Goal: Information Seeking & Learning: Understand process/instructions

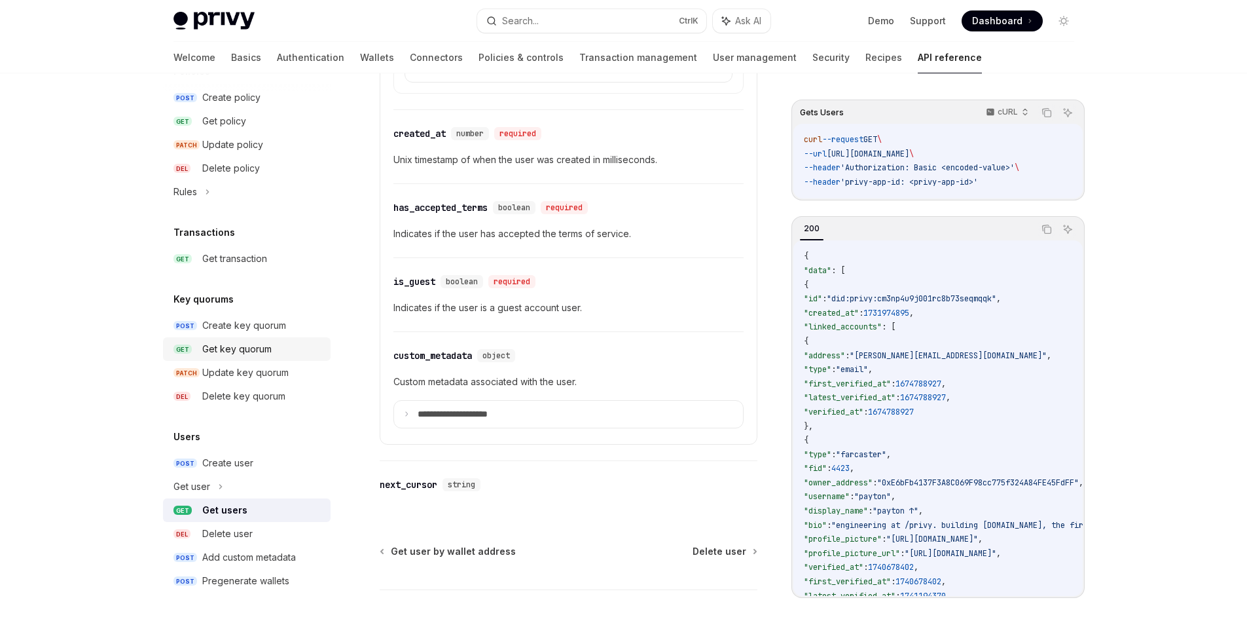
scroll to position [1300, 0]
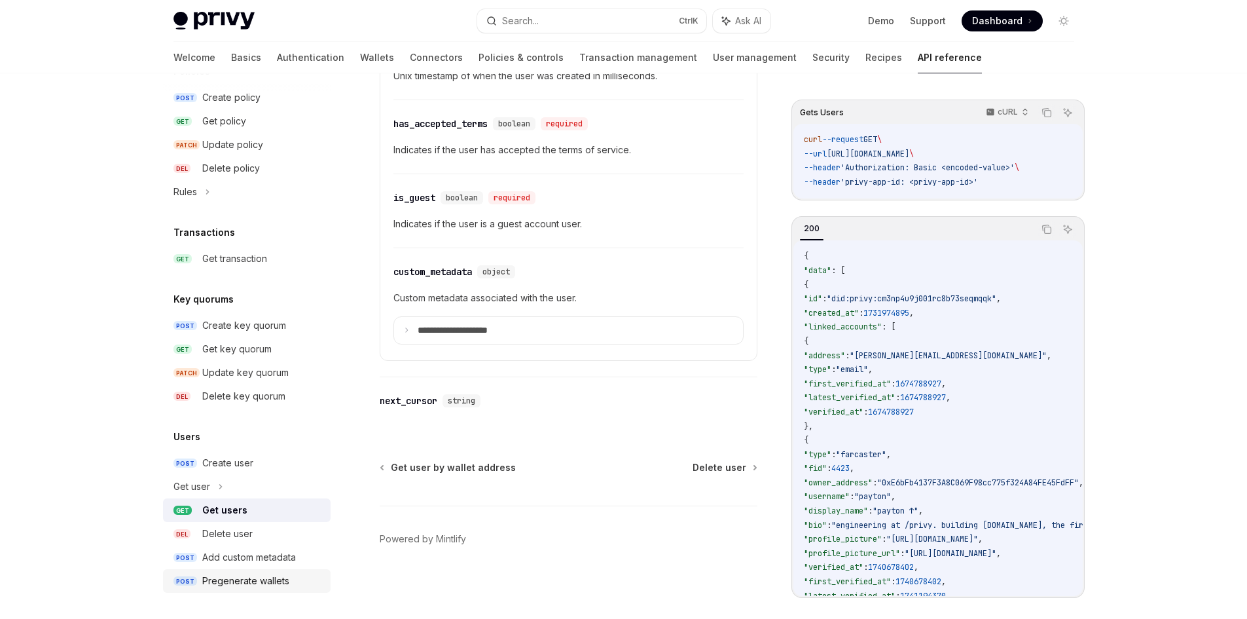
click at [239, 573] on div "Pregenerate wallets" at bounding box center [245, 581] width 87 height 16
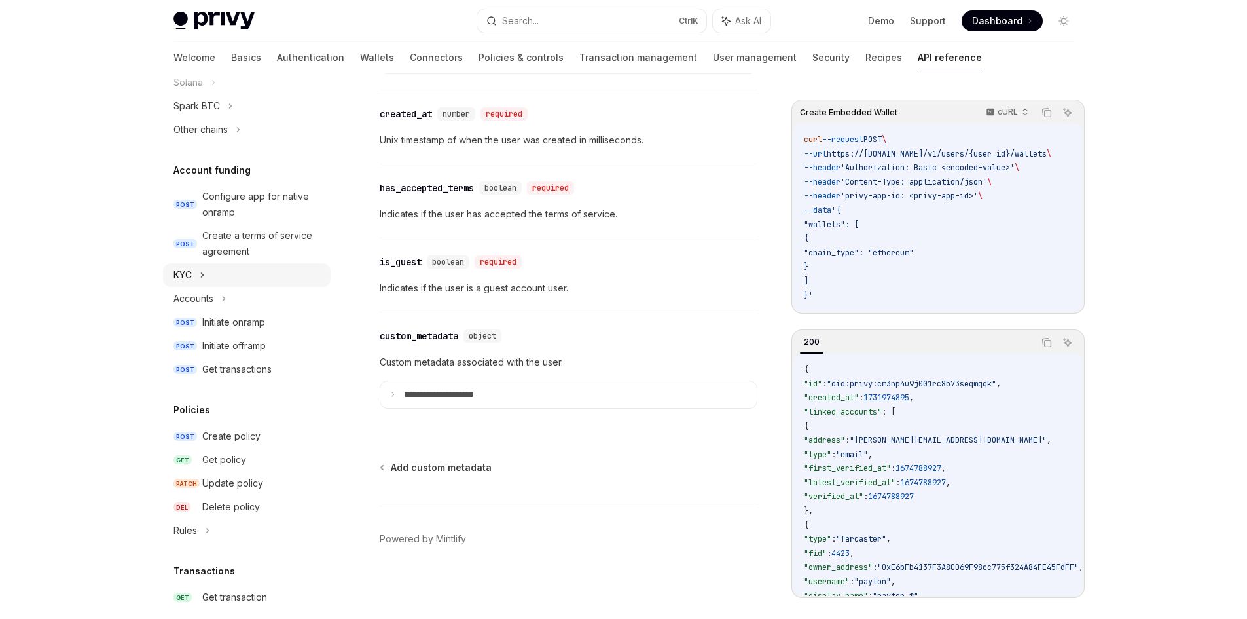
scroll to position [407, 0]
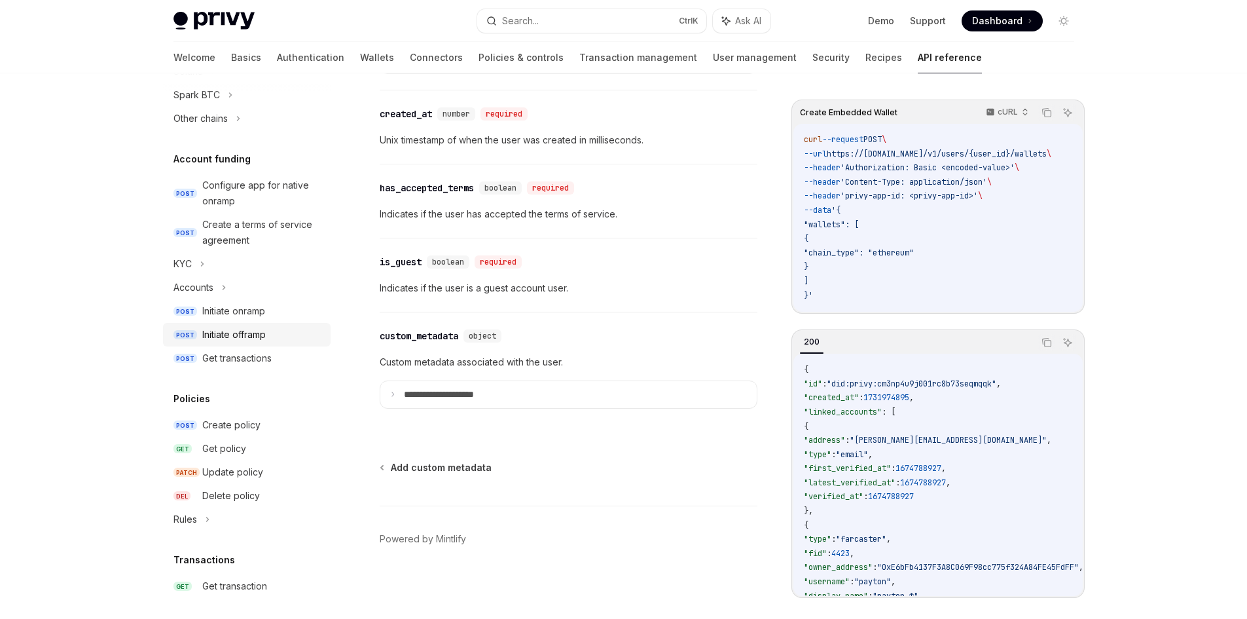
click at [273, 323] on link "POST Initiate offramp" at bounding box center [247, 335] width 168 height 24
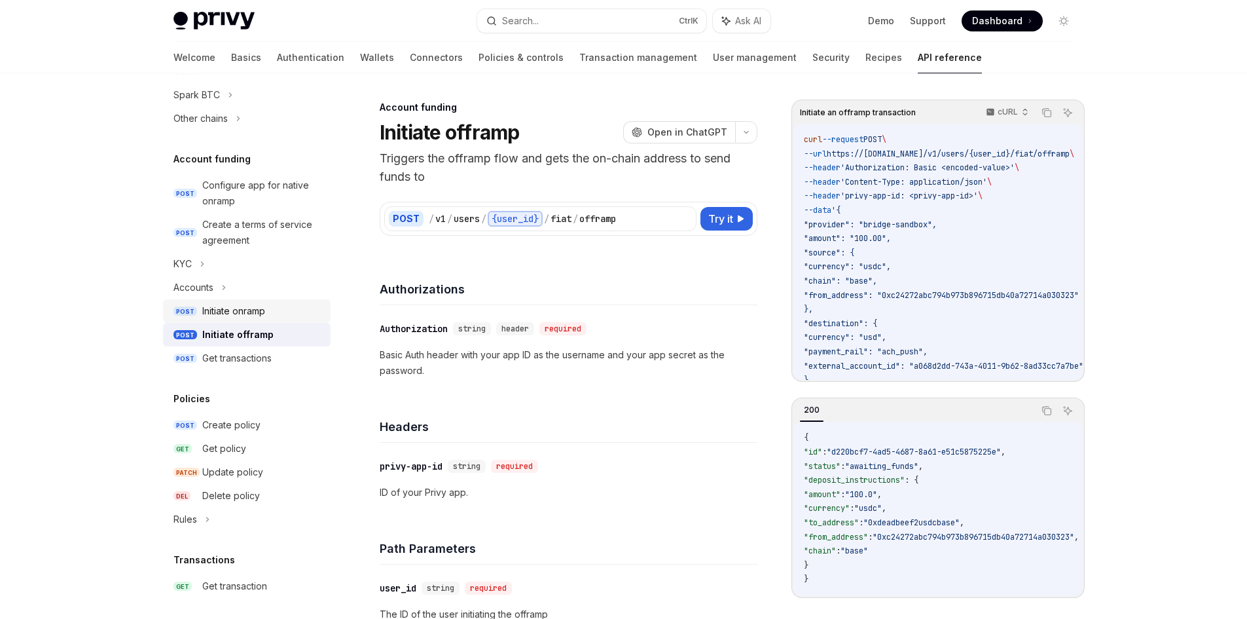
click at [272, 304] on div "Initiate onramp" at bounding box center [262, 311] width 120 height 16
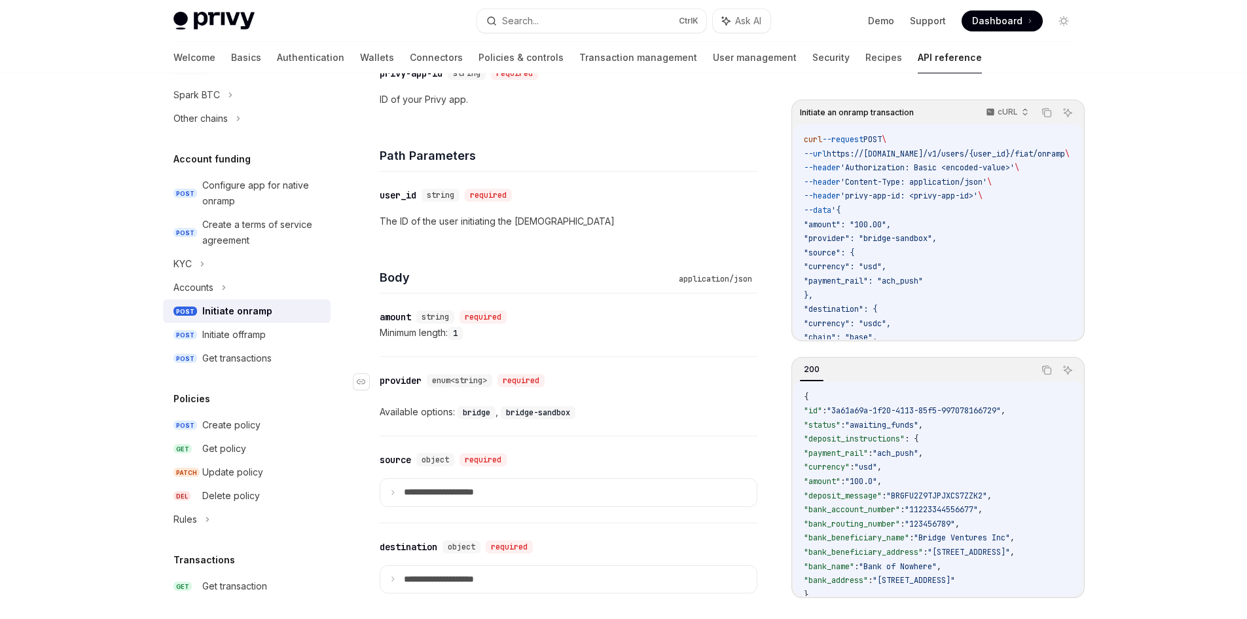
scroll to position [458, 0]
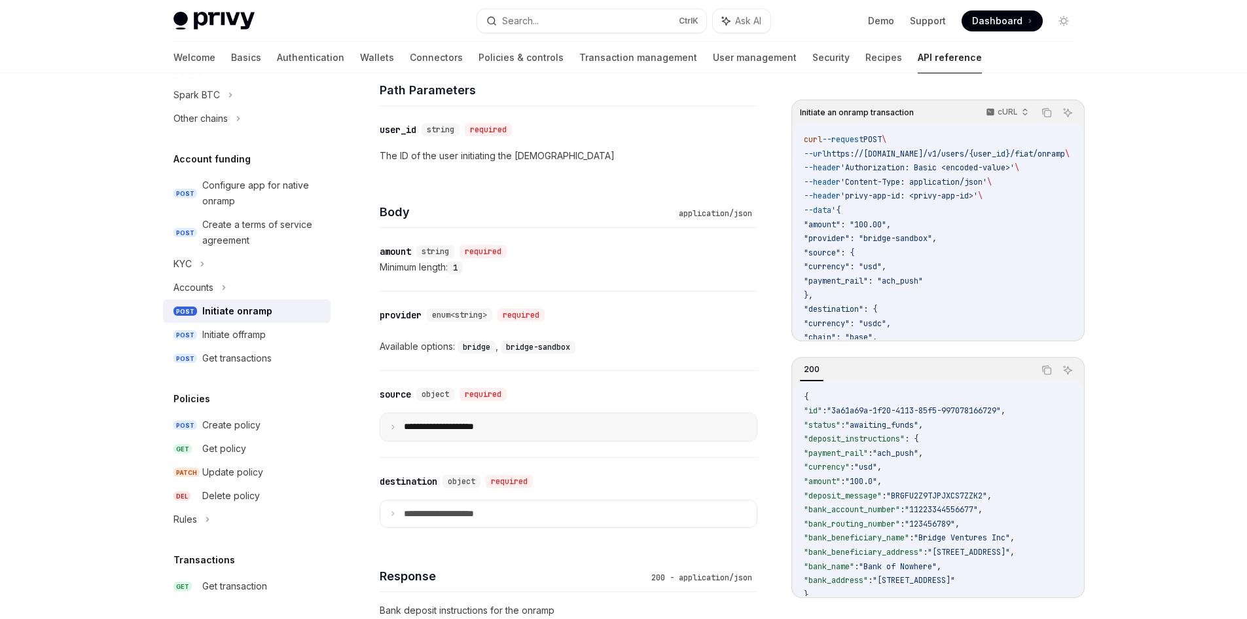
click at [581, 429] on summary "**********" at bounding box center [568, 427] width 377 height 28
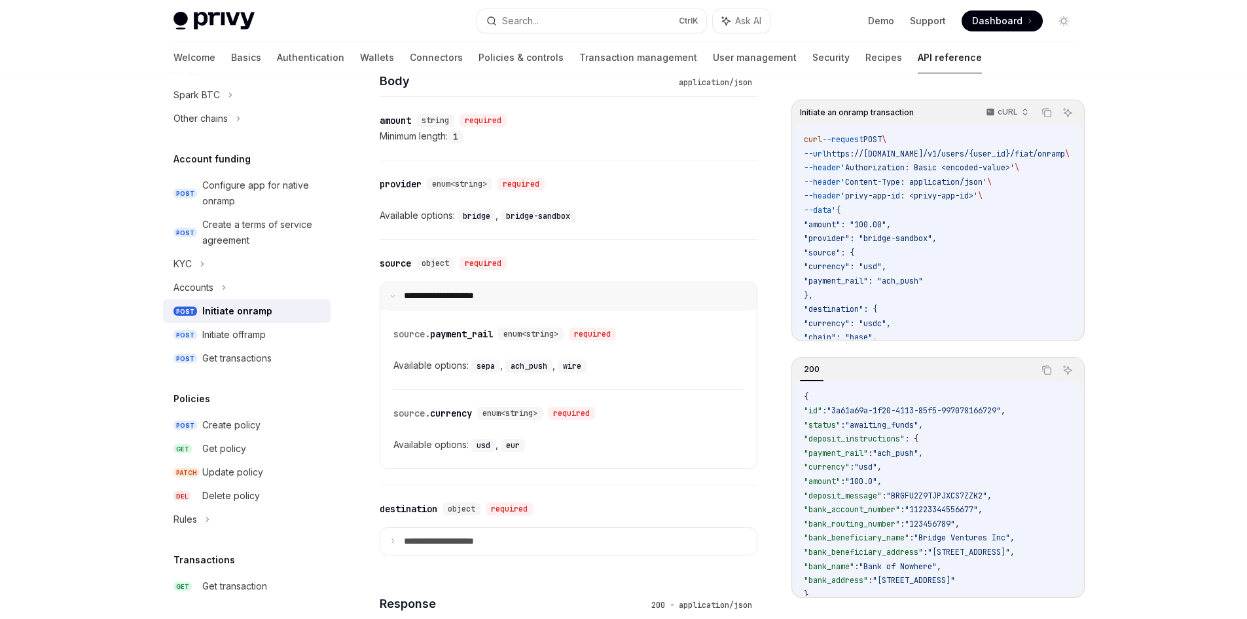
scroll to position [655, 0]
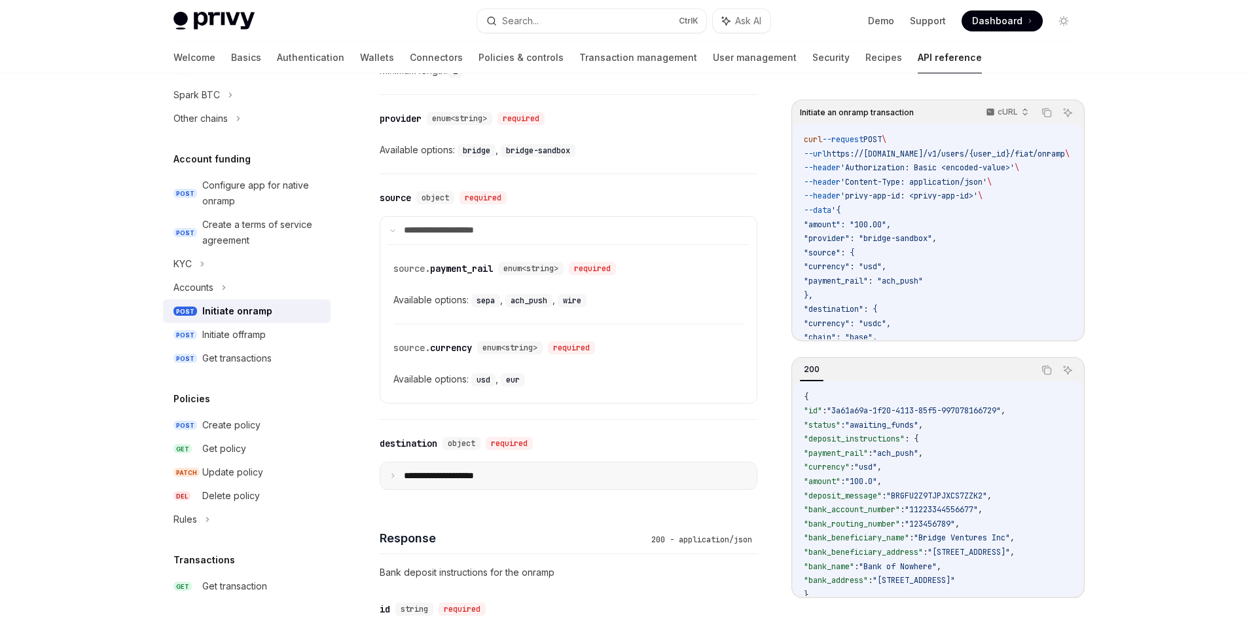
click at [582, 475] on summary "**********" at bounding box center [568, 476] width 377 height 28
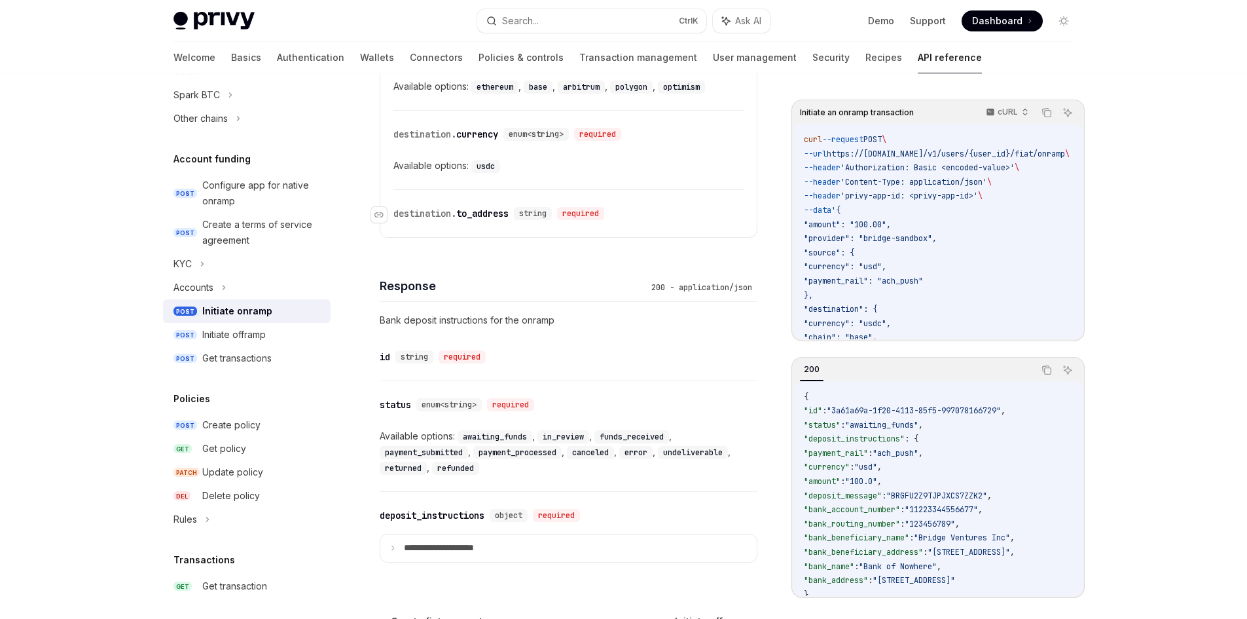
scroll to position [1109, 0]
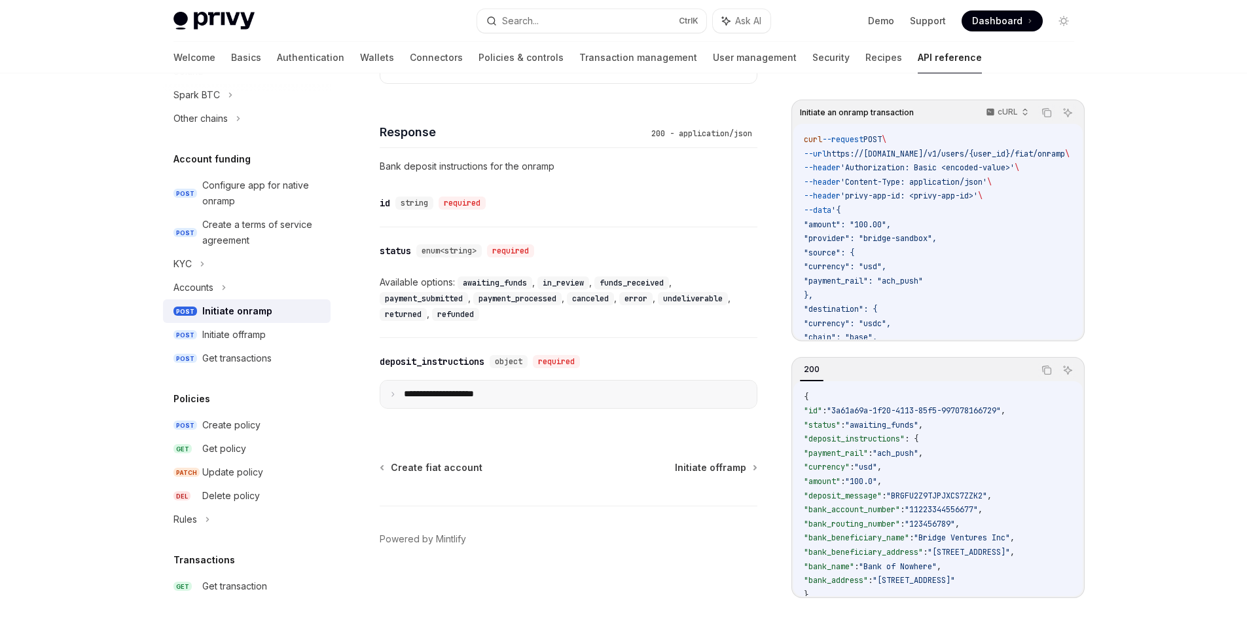
click at [606, 403] on summary "**********" at bounding box center [568, 394] width 377 height 28
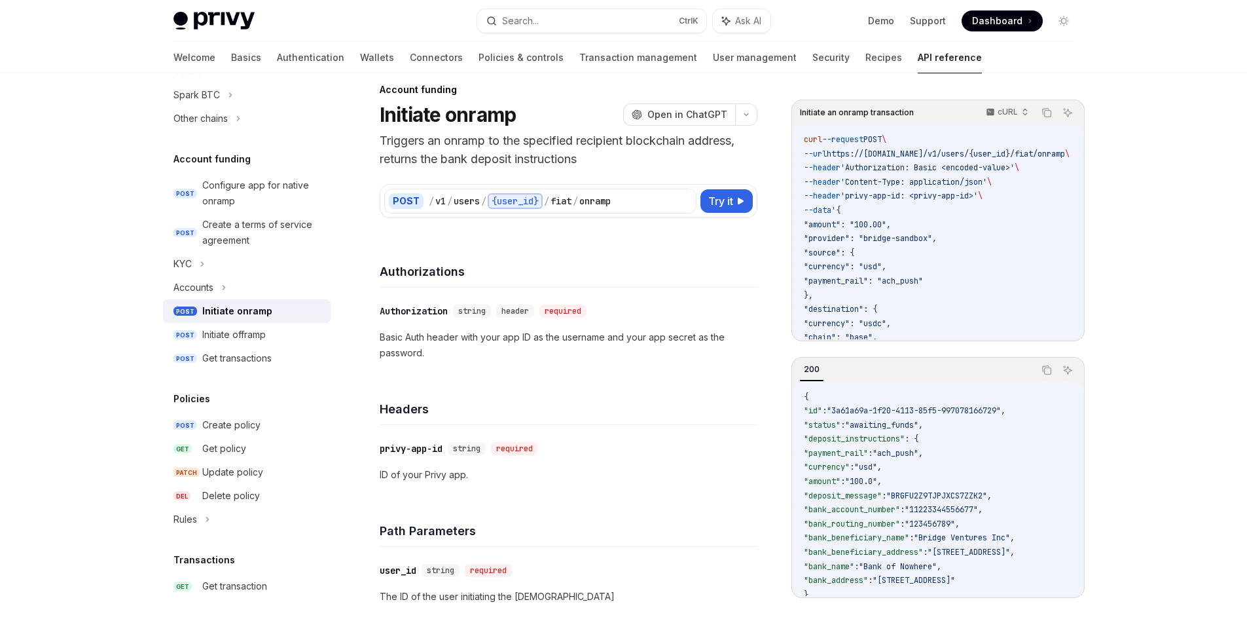
scroll to position [0, 0]
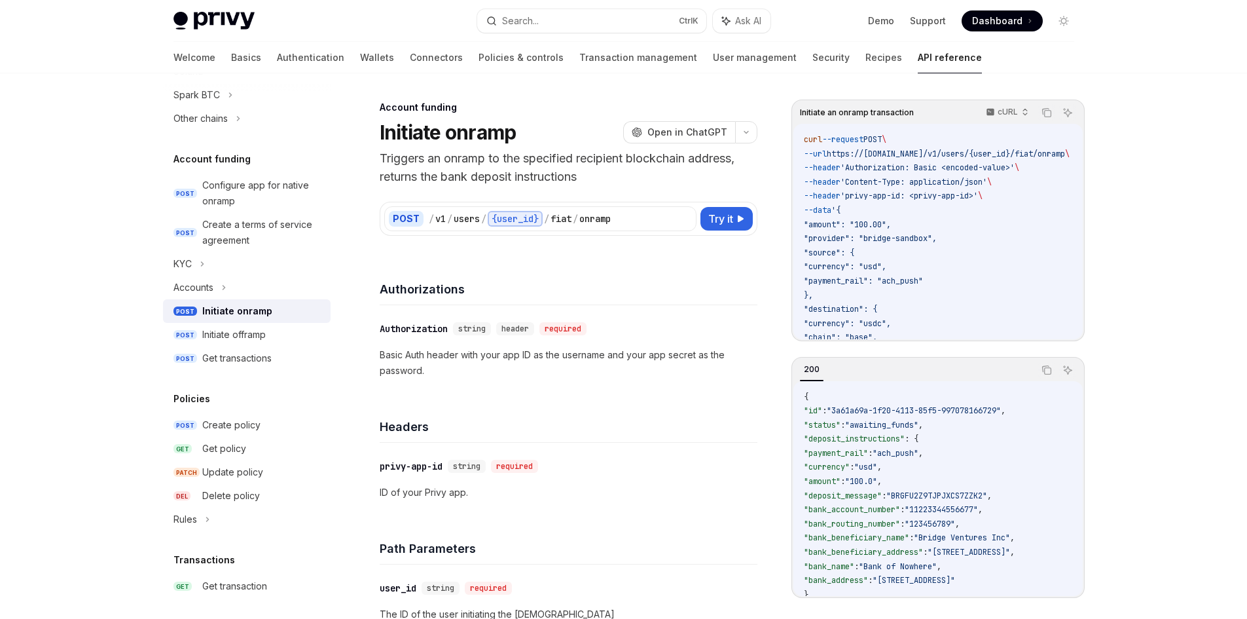
click at [209, 19] on img at bounding box center [214, 21] width 81 height 18
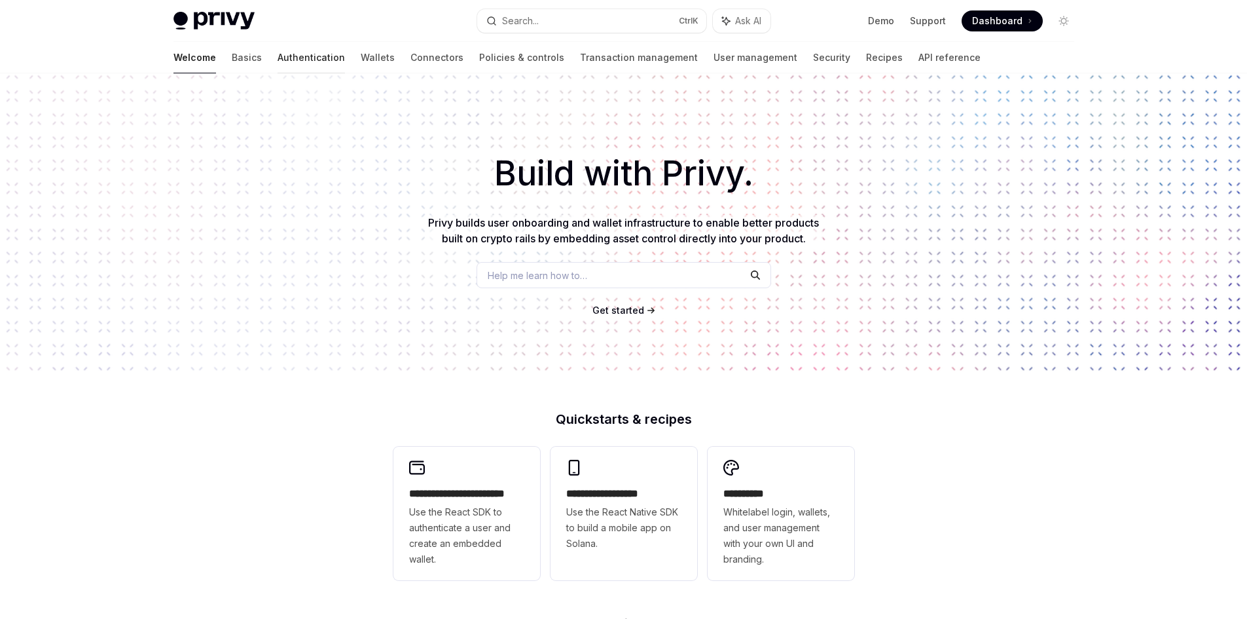
click at [278, 60] on link "Authentication" at bounding box center [311, 57] width 67 height 31
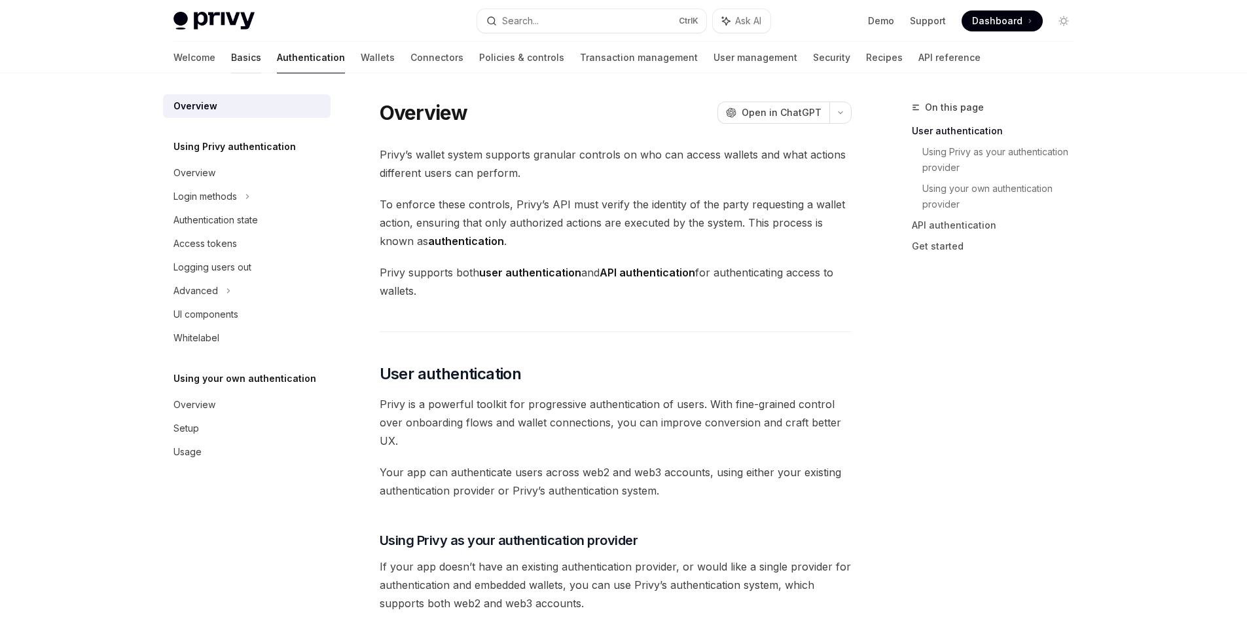
click at [231, 52] on link "Basics" at bounding box center [246, 57] width 30 height 31
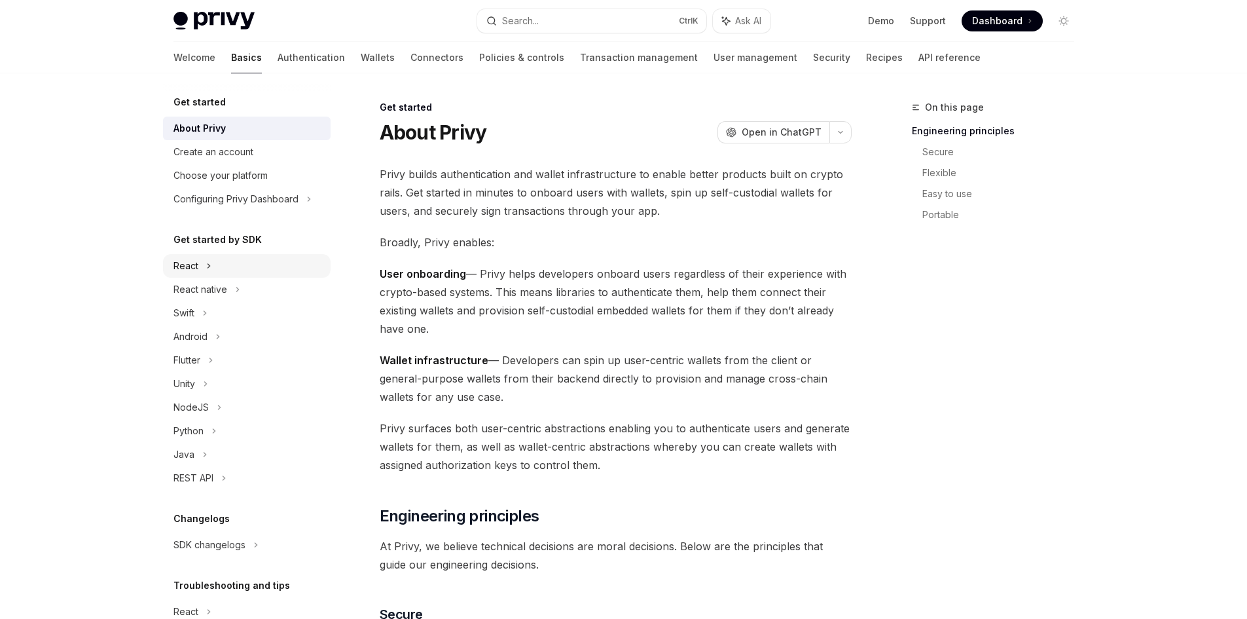
click at [208, 259] on icon at bounding box center [208, 266] width 5 height 16
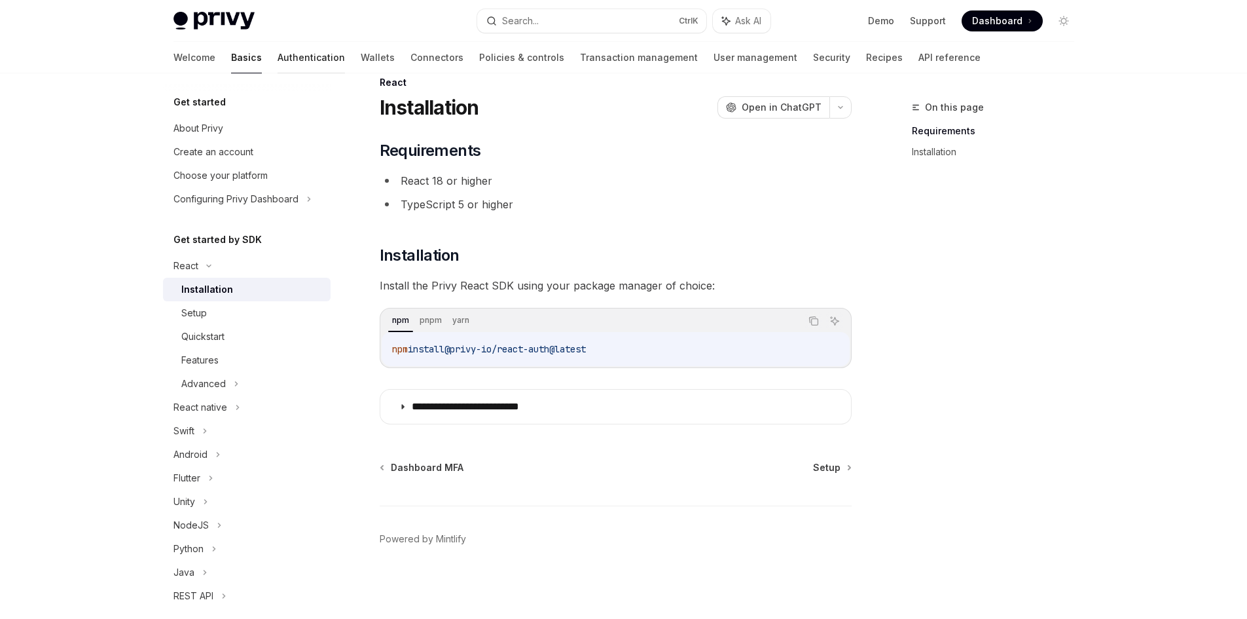
click at [278, 66] on link "Authentication" at bounding box center [311, 57] width 67 height 31
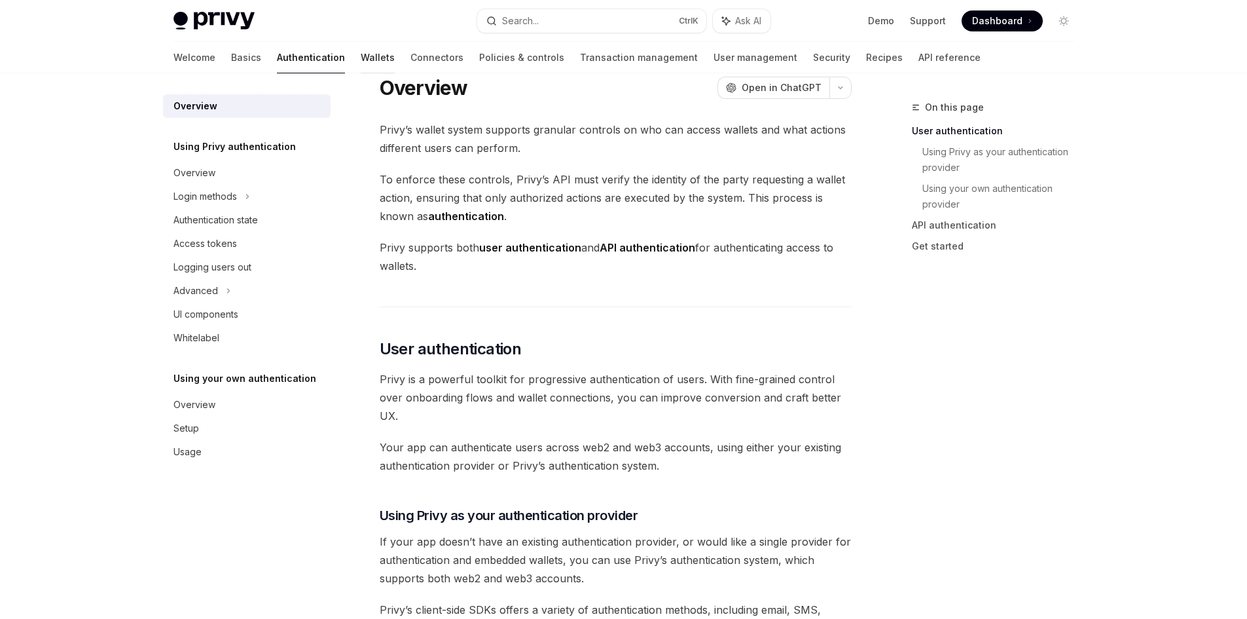
click at [361, 64] on link "Wallets" at bounding box center [378, 57] width 34 height 31
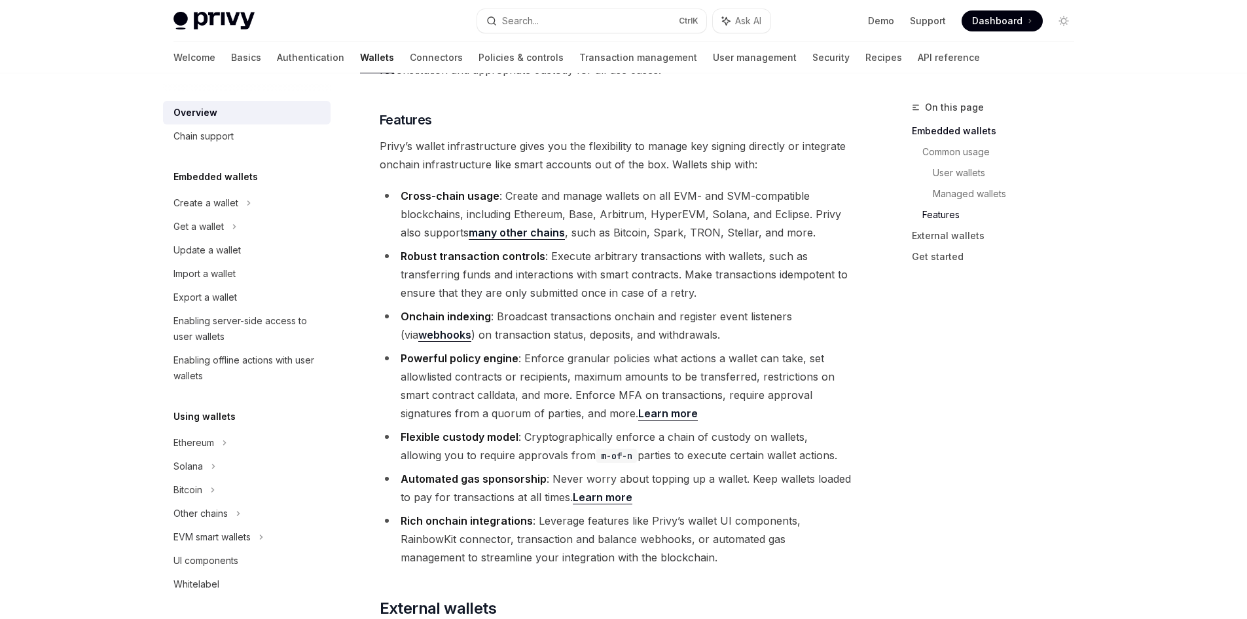
scroll to position [1375, 0]
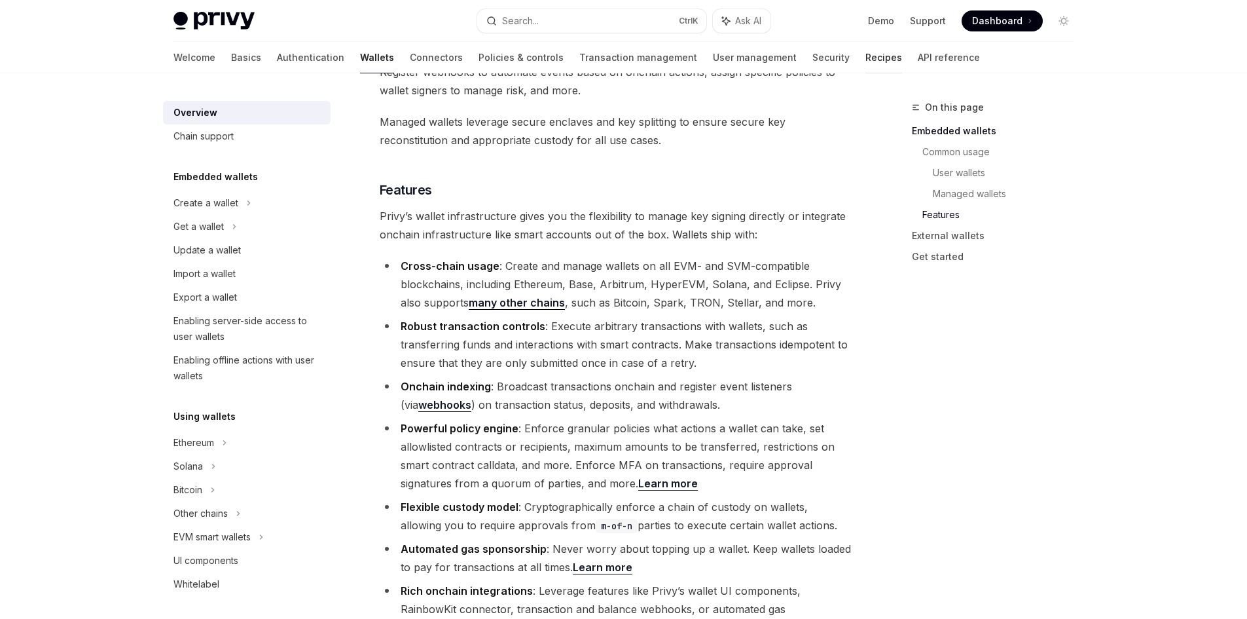
click at [866, 64] on link "Recipes" at bounding box center [884, 57] width 37 height 31
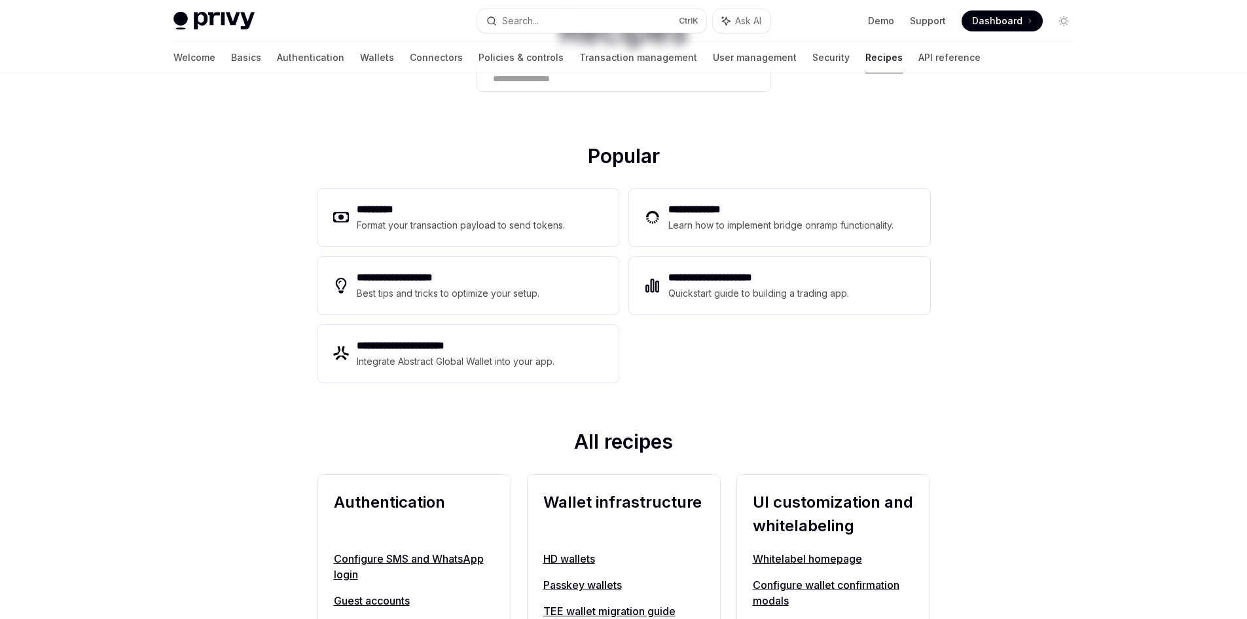
scroll to position [18, 0]
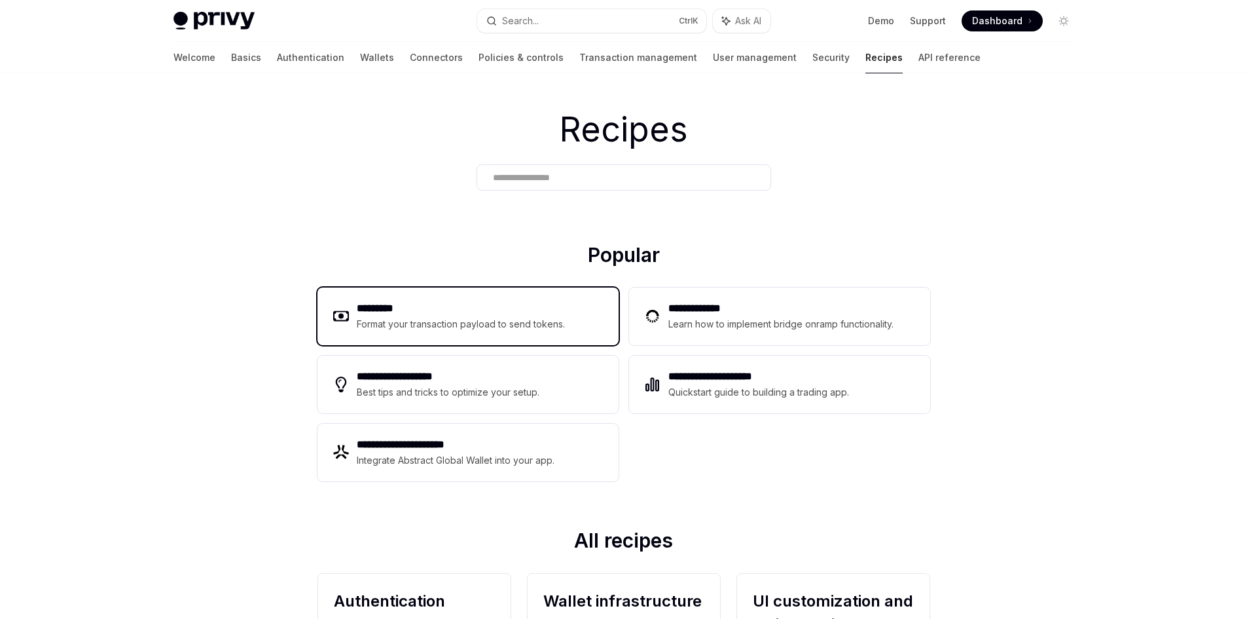
click at [530, 320] on div "Format your transaction payload to send tokens." at bounding box center [461, 324] width 209 height 16
type textarea "*"
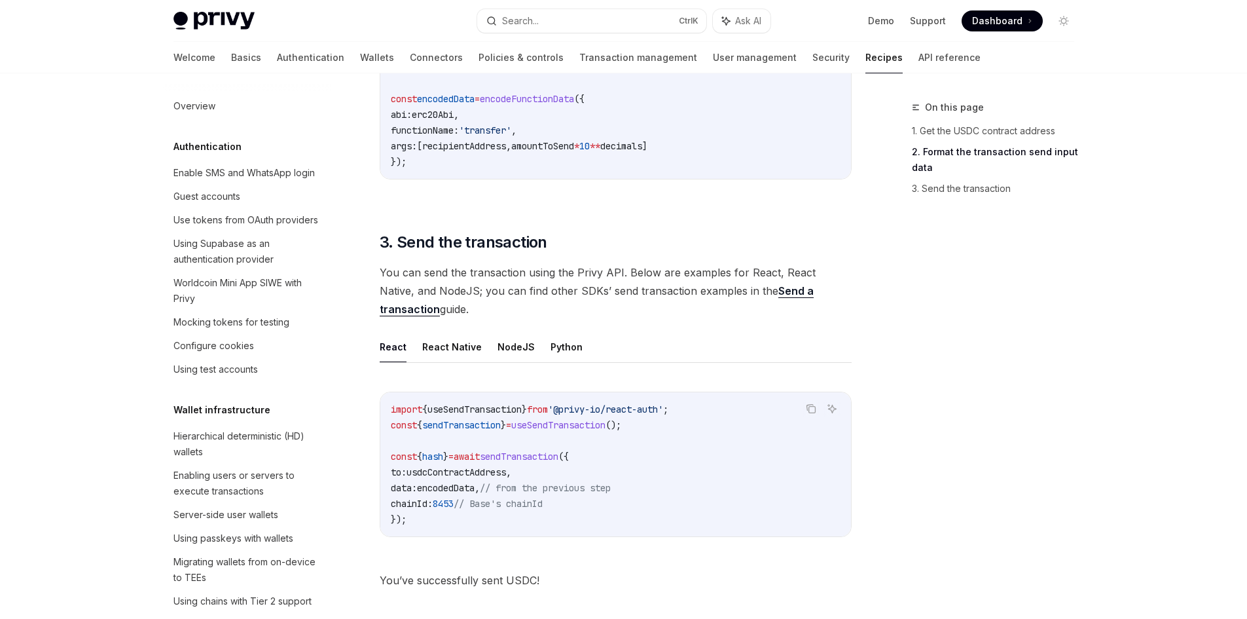
scroll to position [940, 0]
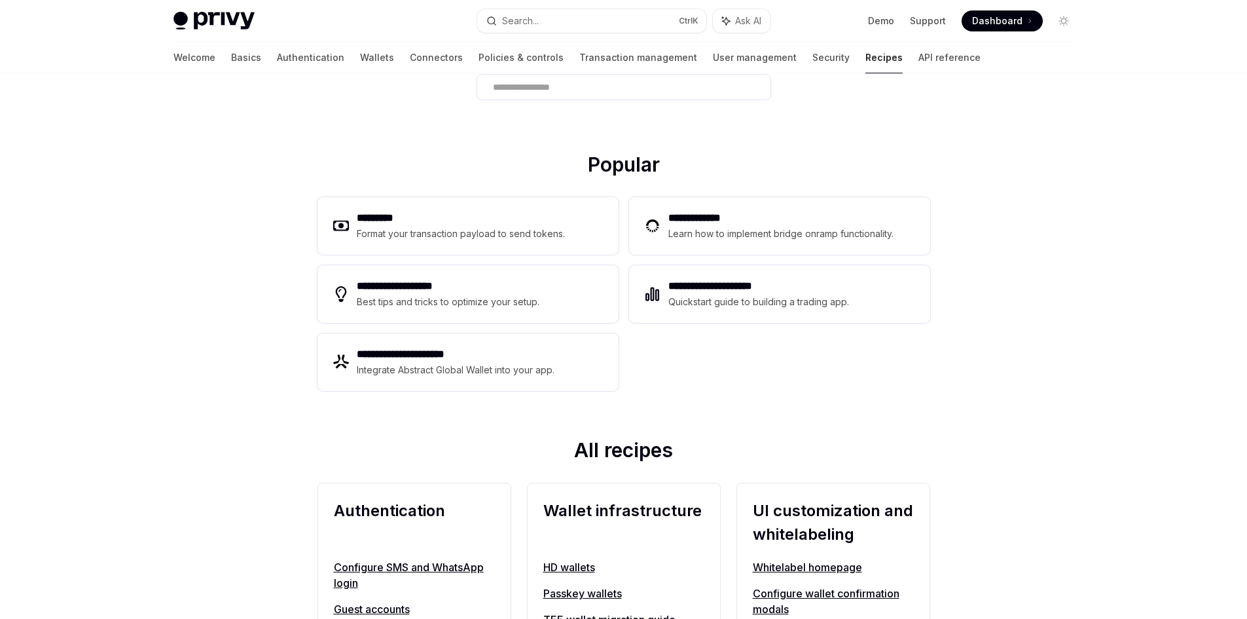
scroll to position [131, 0]
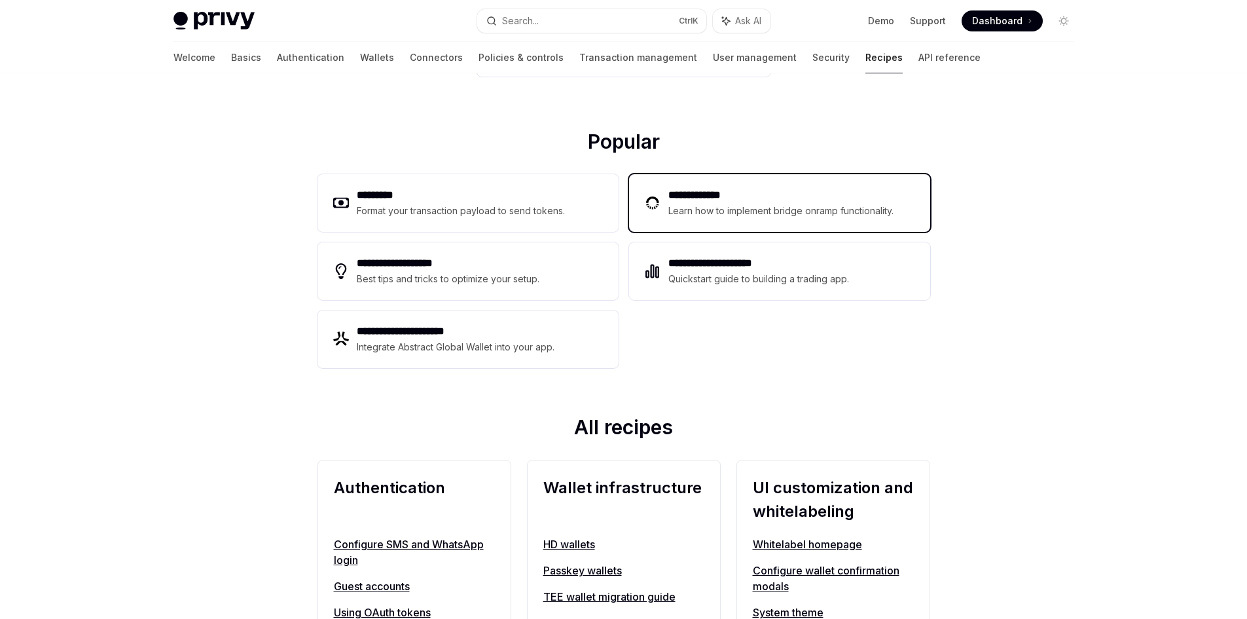
click at [886, 176] on div "**********" at bounding box center [779, 203] width 301 height 58
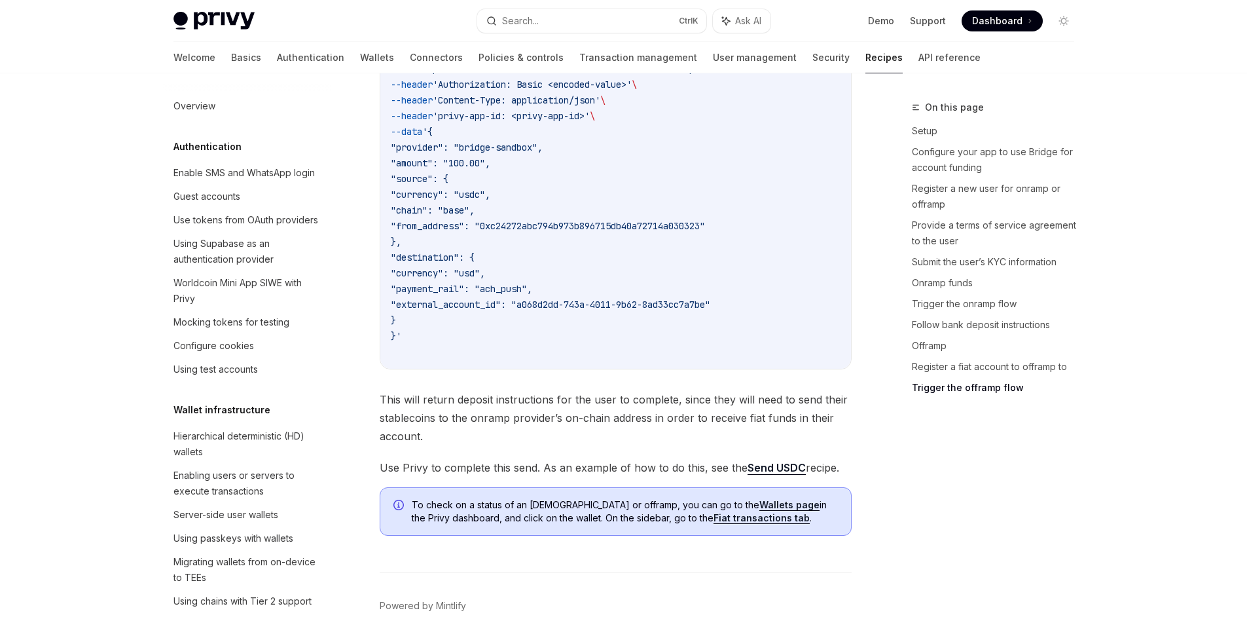
scroll to position [4377, 0]
click at [779, 464] on link "Send USDC" at bounding box center [777, 467] width 58 height 14
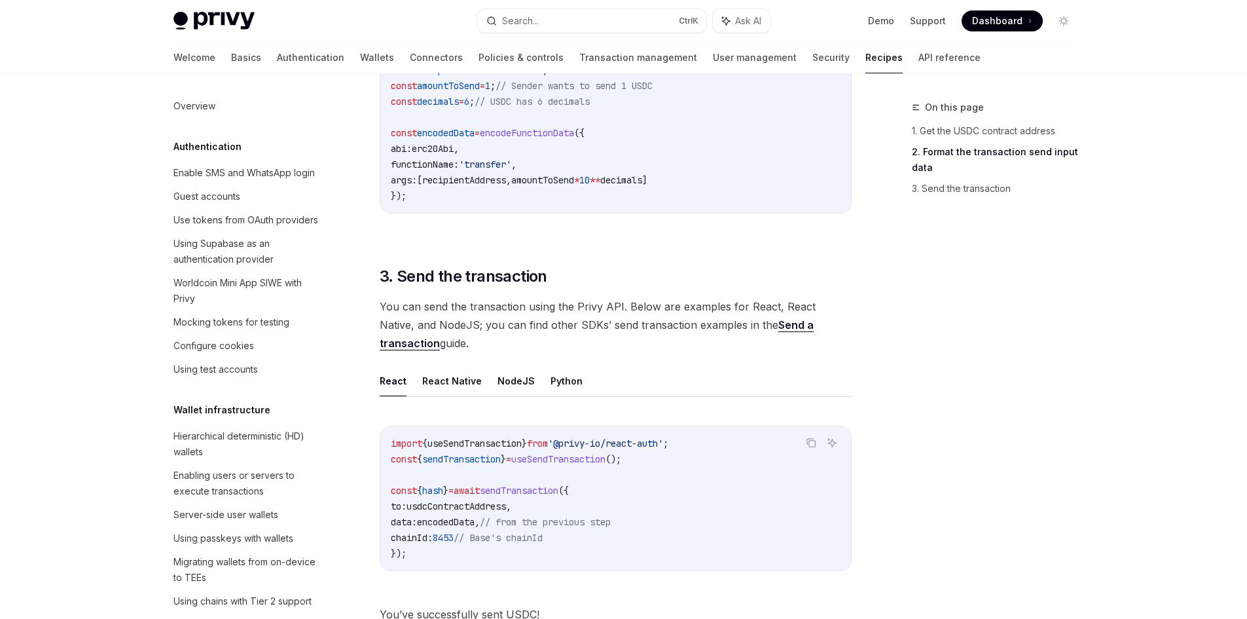
scroll to position [851, 0]
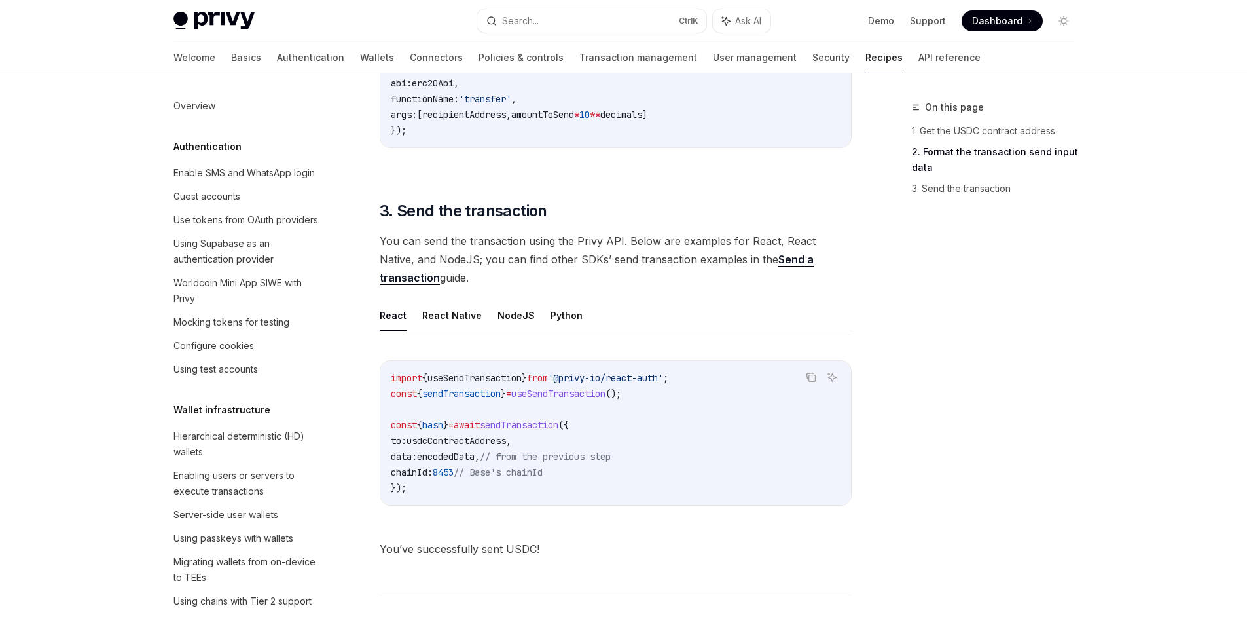
click at [866, 58] on link "Recipes" at bounding box center [884, 57] width 37 height 31
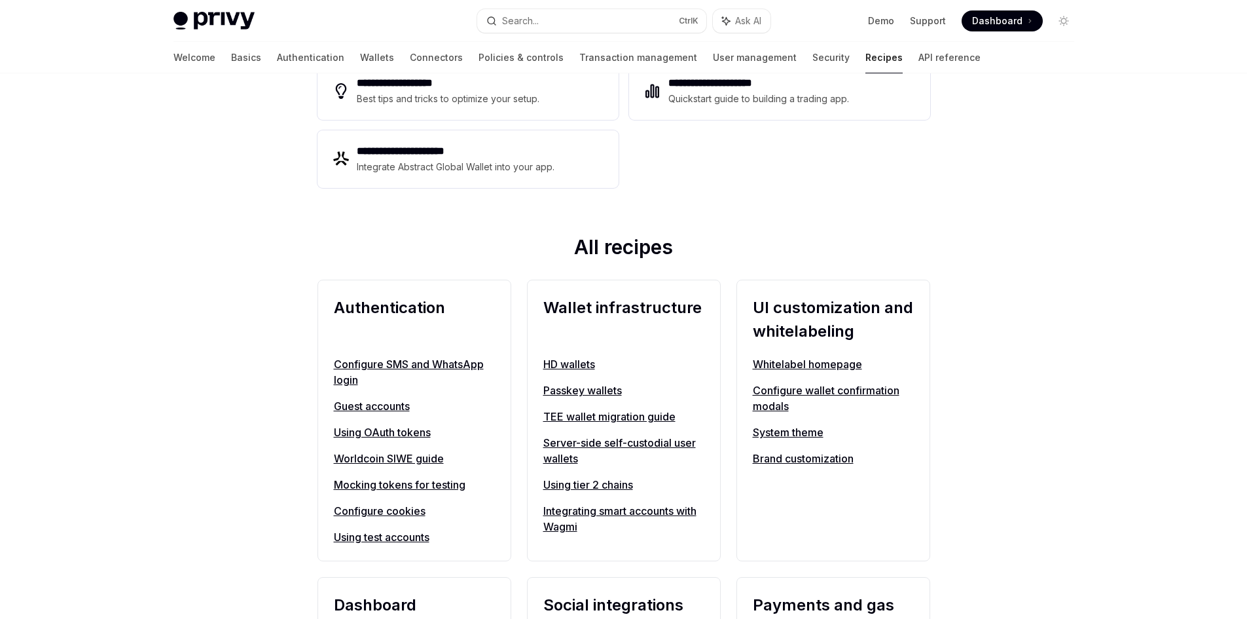
scroll to position [327, 0]
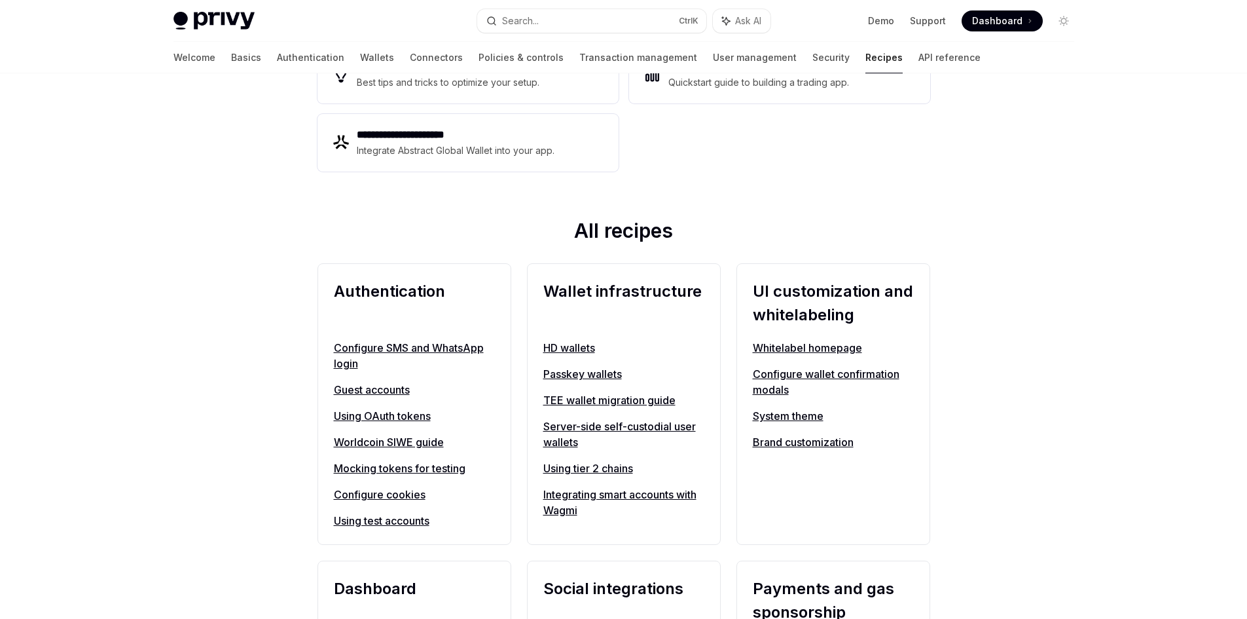
drag, startPoint x: 679, startPoint y: 424, endPoint x: 691, endPoint y: 422, distance: 12.6
drag, startPoint x: 691, startPoint y: 422, endPoint x: 726, endPoint y: 194, distance: 230.5
click at [726, 194] on div "**********" at bounding box center [624, 75] width 655 height 285
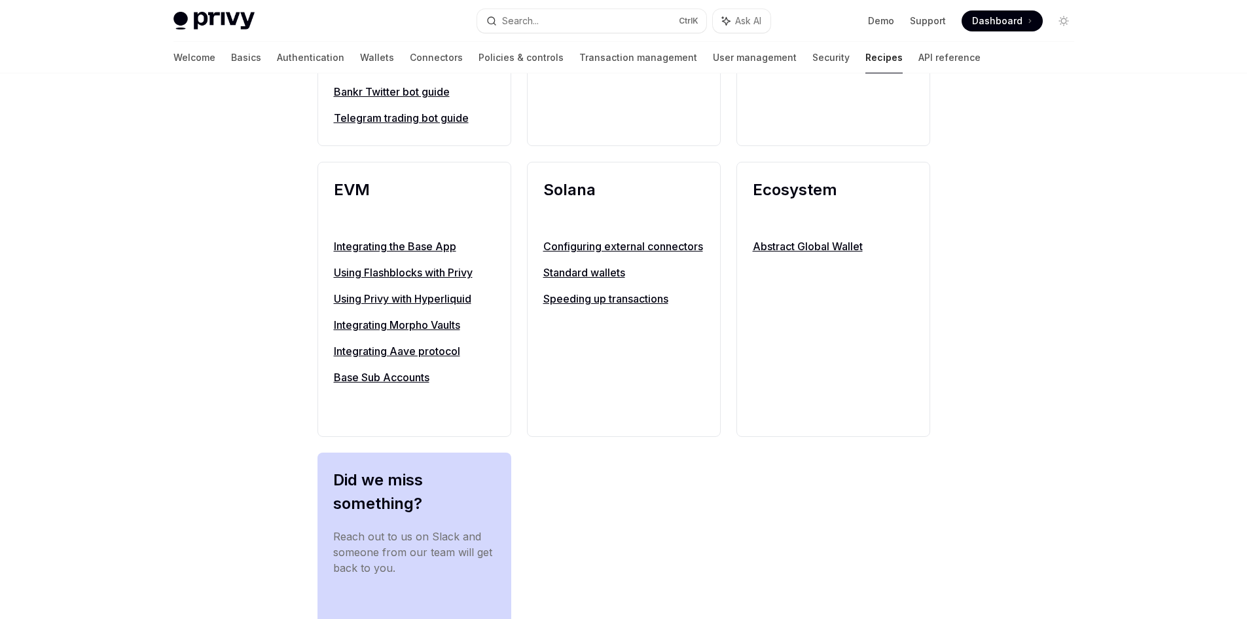
scroll to position [1244, 0]
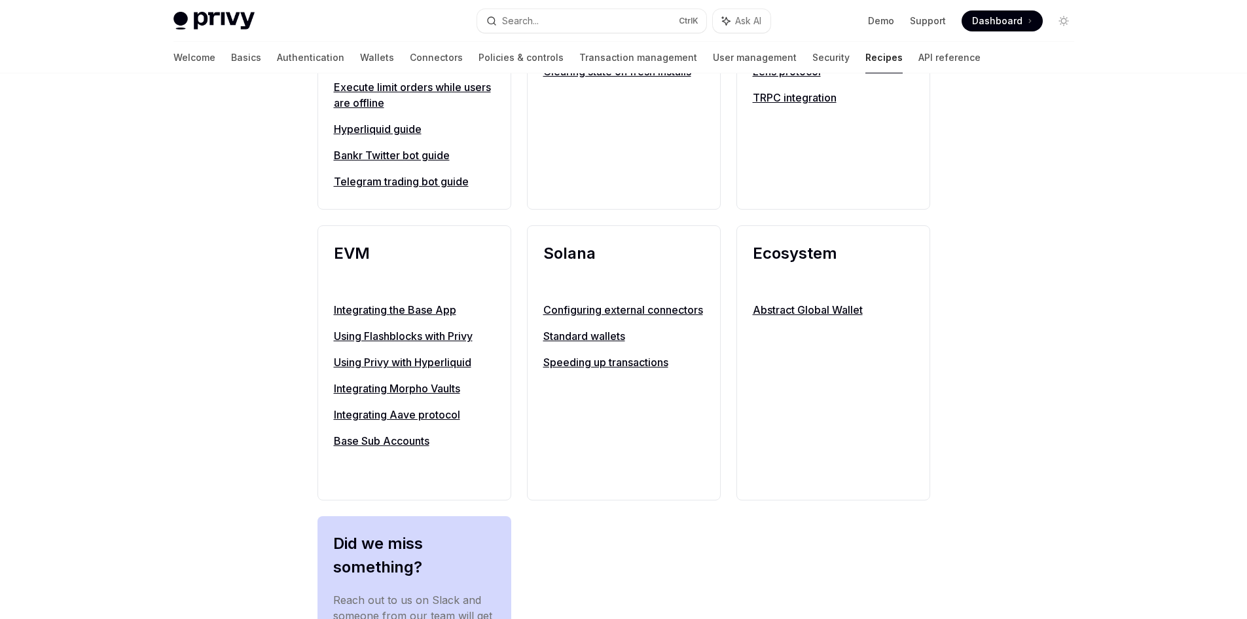
click at [430, 340] on link "Using Flashblocks with Privy" at bounding box center [414, 336] width 161 height 16
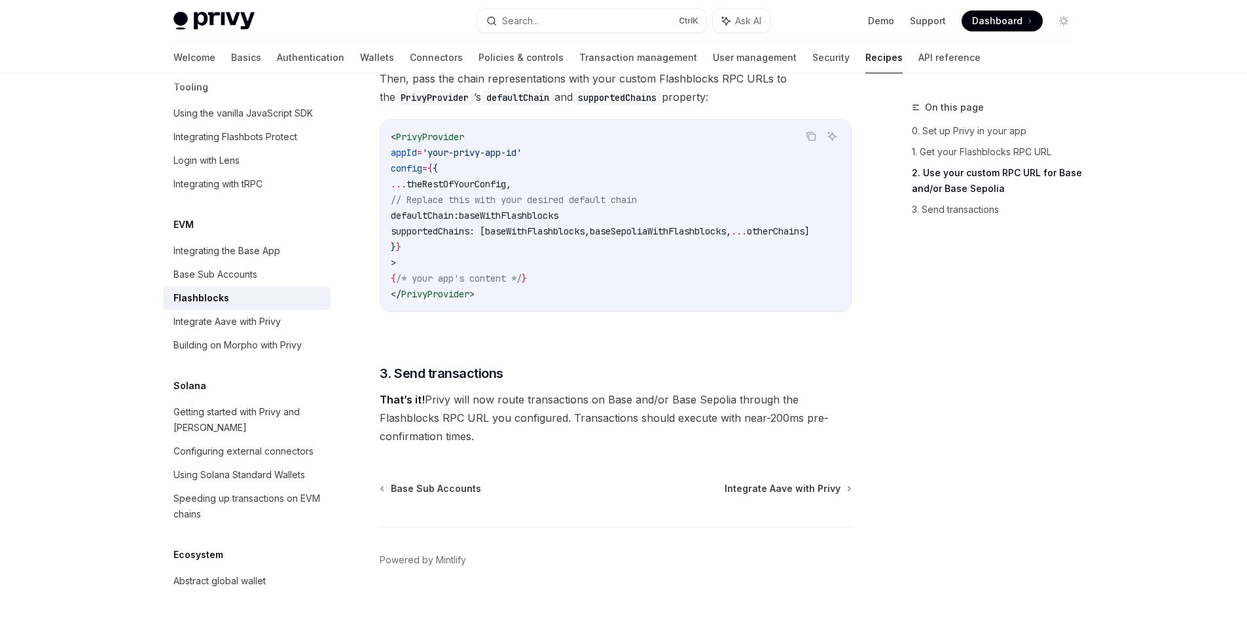
scroll to position [917, 0]
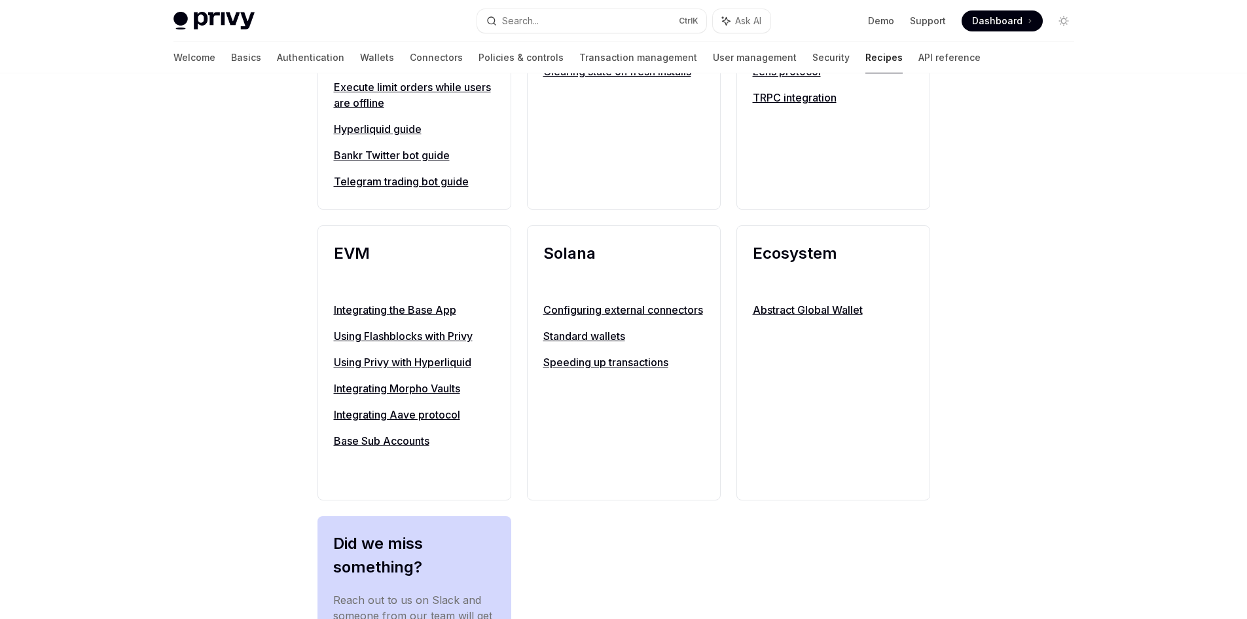
scroll to position [1179, 0]
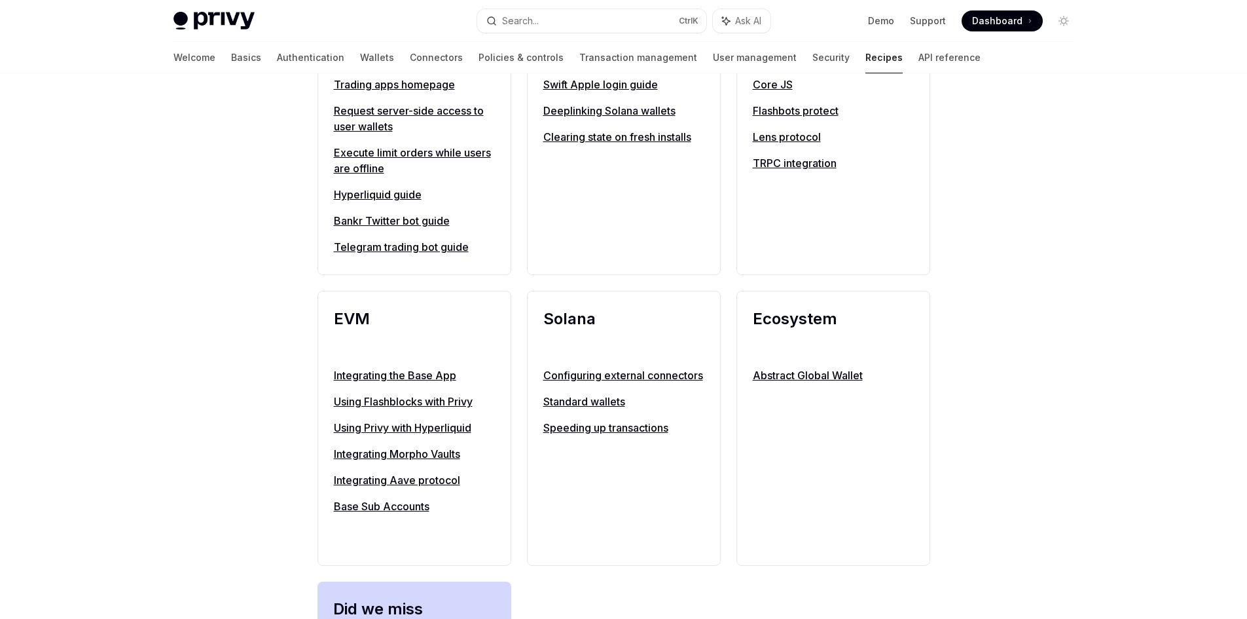
click at [451, 482] on link "Integrating Aave protocol" at bounding box center [414, 480] width 161 height 16
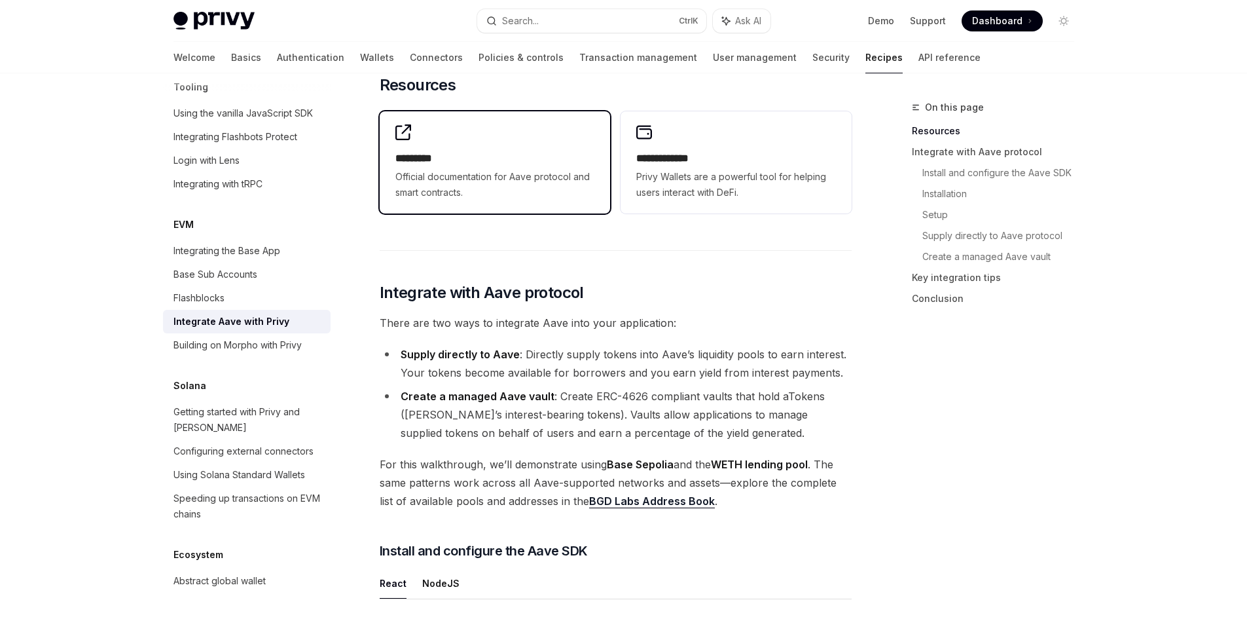
scroll to position [196, 0]
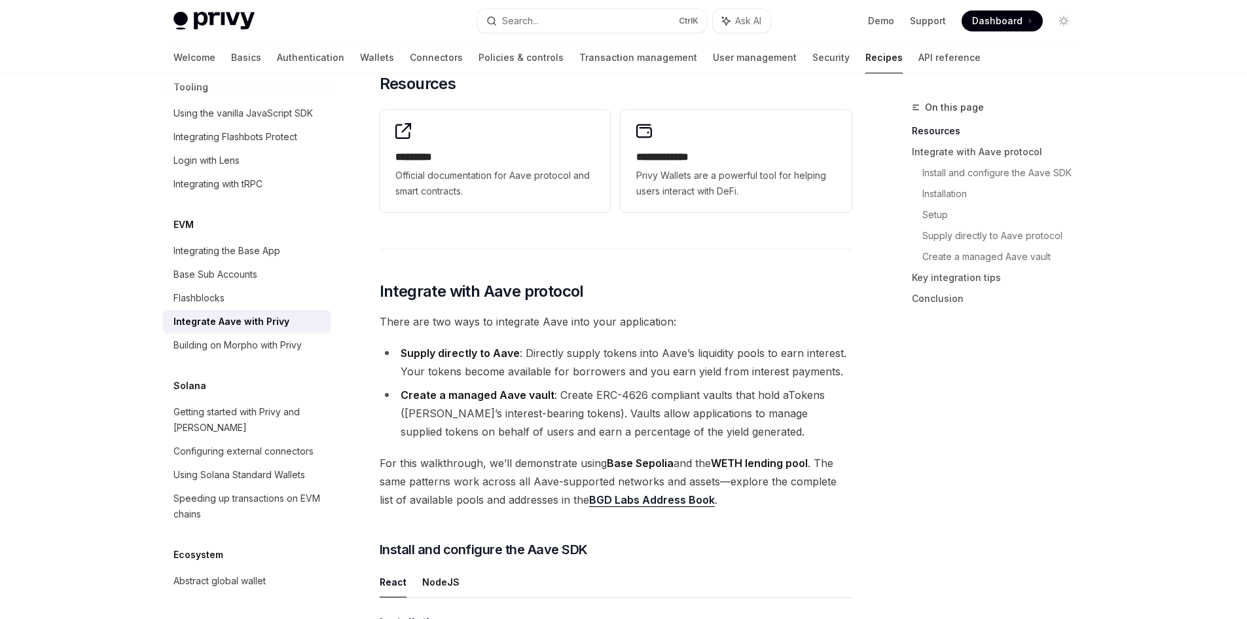
type textarea "*"
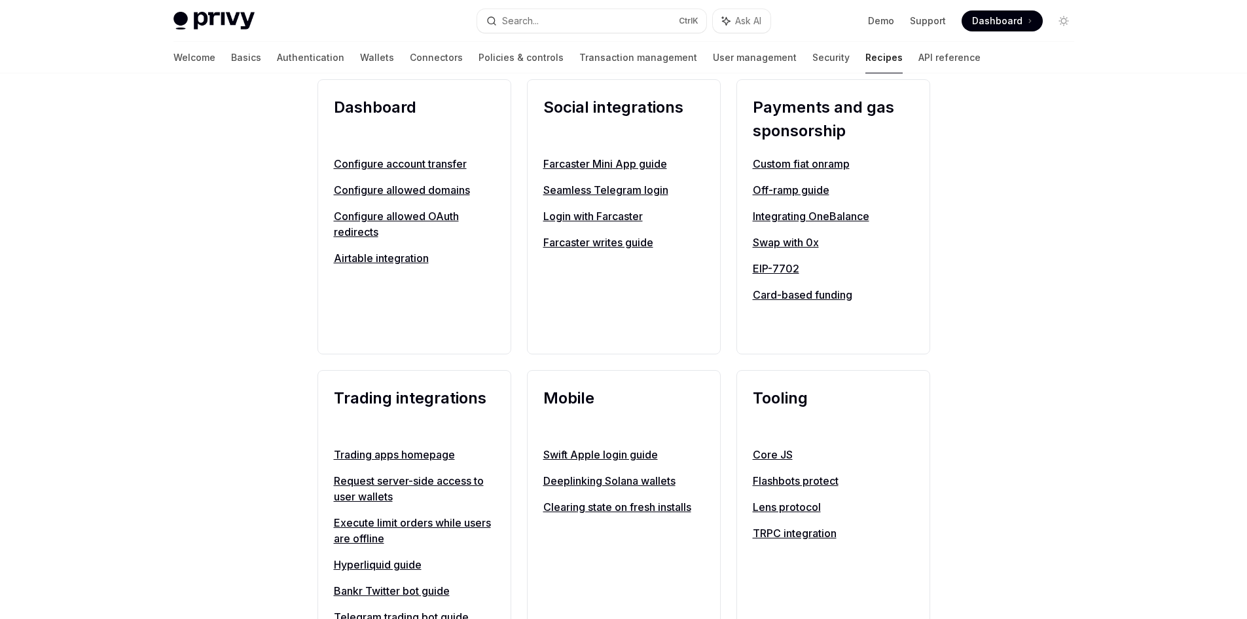
scroll to position [786, 0]
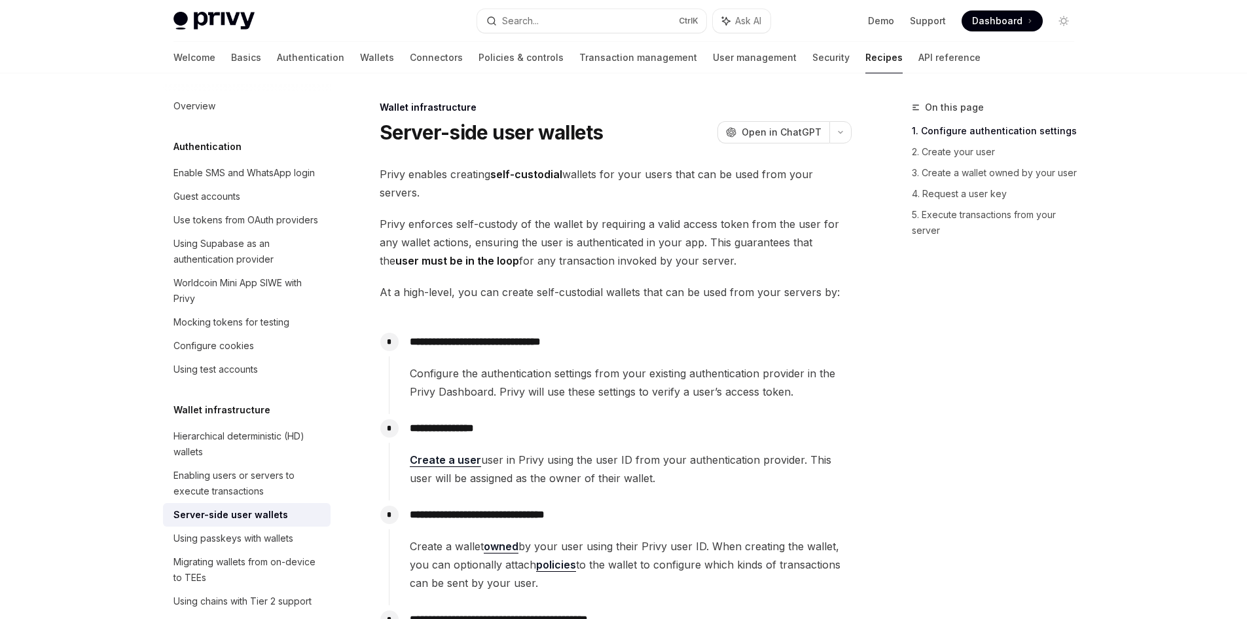
type textarea "*"
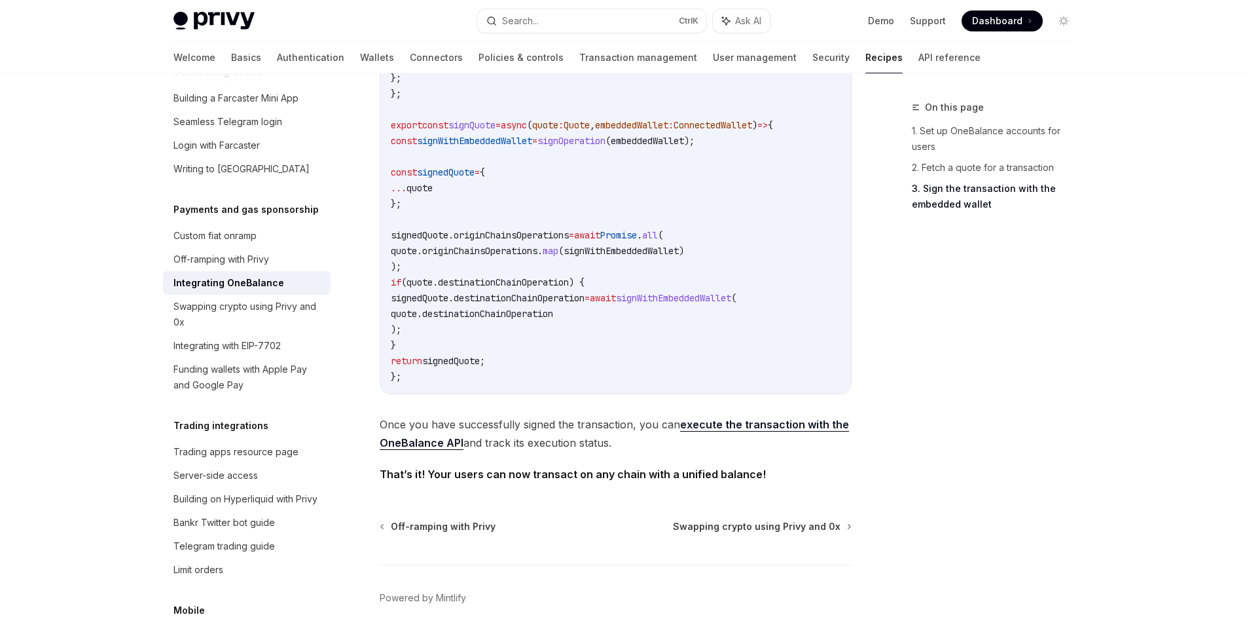
scroll to position [1113, 0]
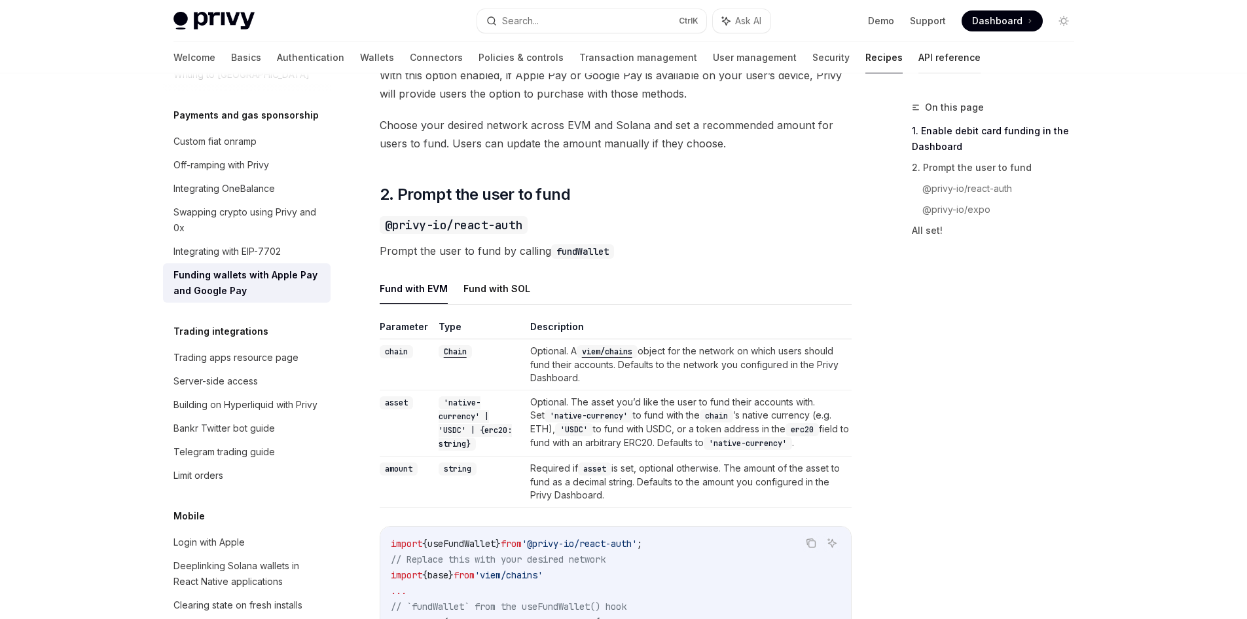
scroll to position [786, 0]
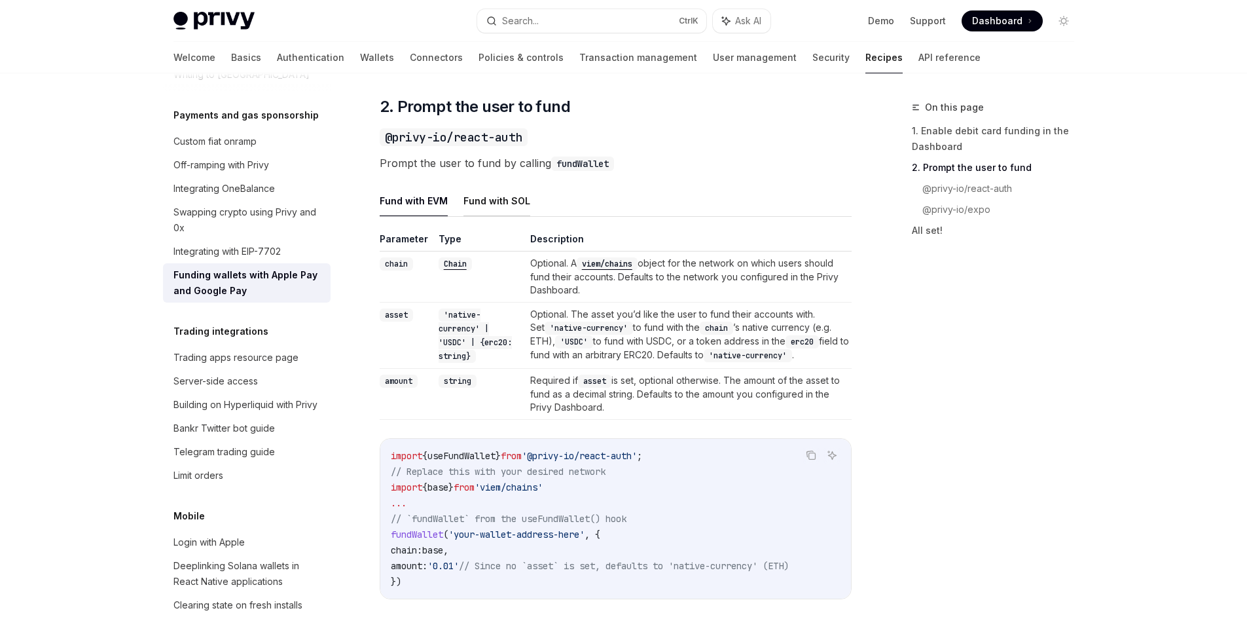
click at [504, 188] on button "Fund with SOL" at bounding box center [497, 200] width 67 height 31
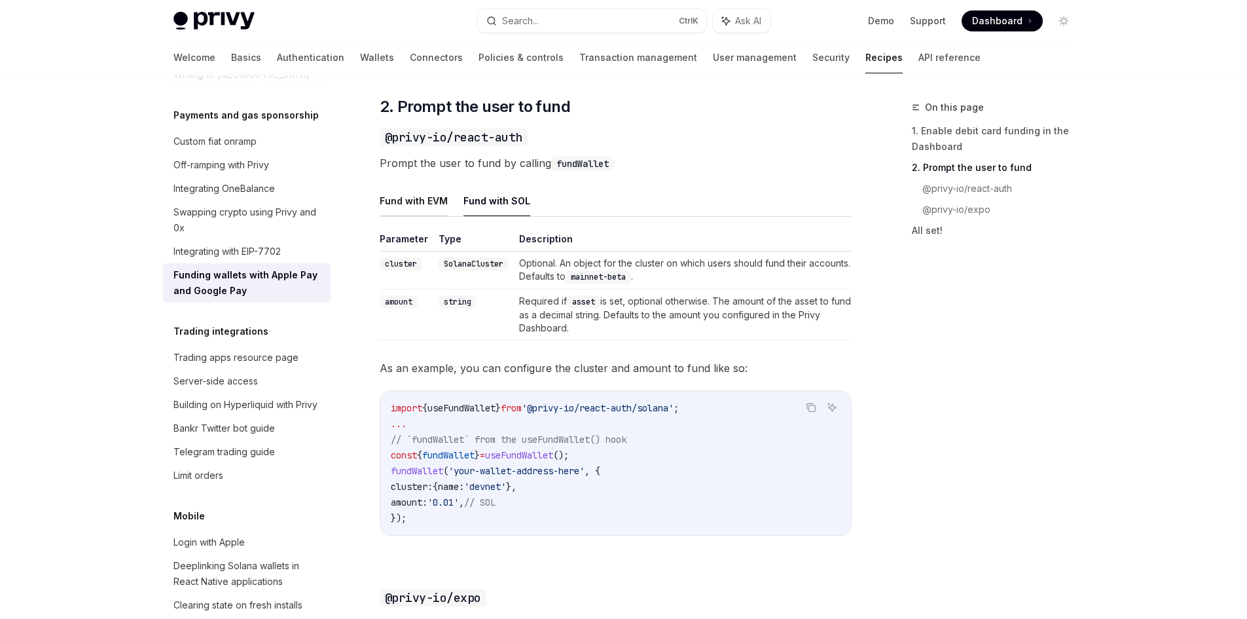
click at [423, 196] on button "Fund with EVM" at bounding box center [414, 200] width 68 height 31
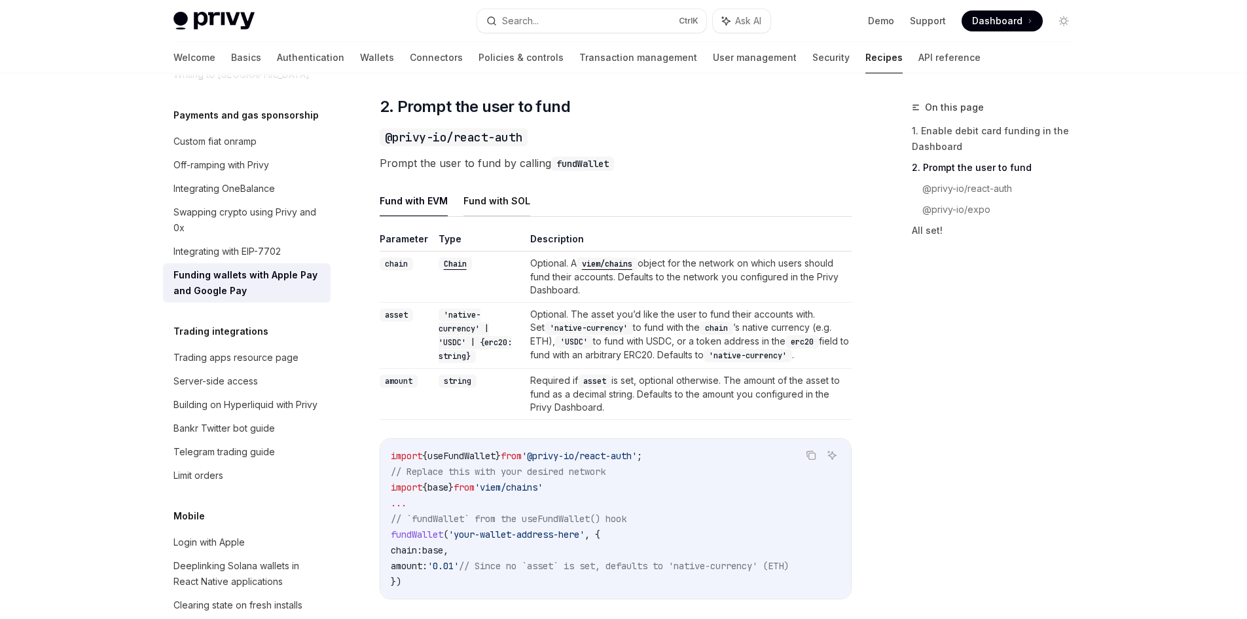
click at [471, 194] on button "Fund with SOL" at bounding box center [497, 200] width 67 height 31
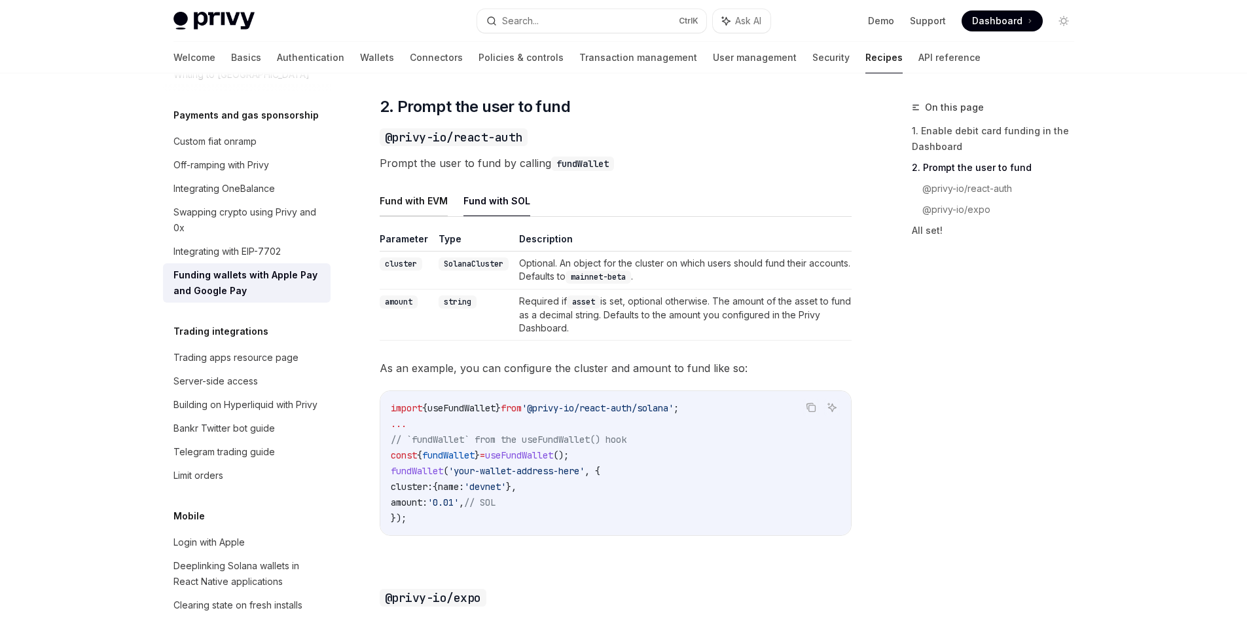
click at [435, 198] on button "Fund with EVM" at bounding box center [414, 200] width 68 height 31
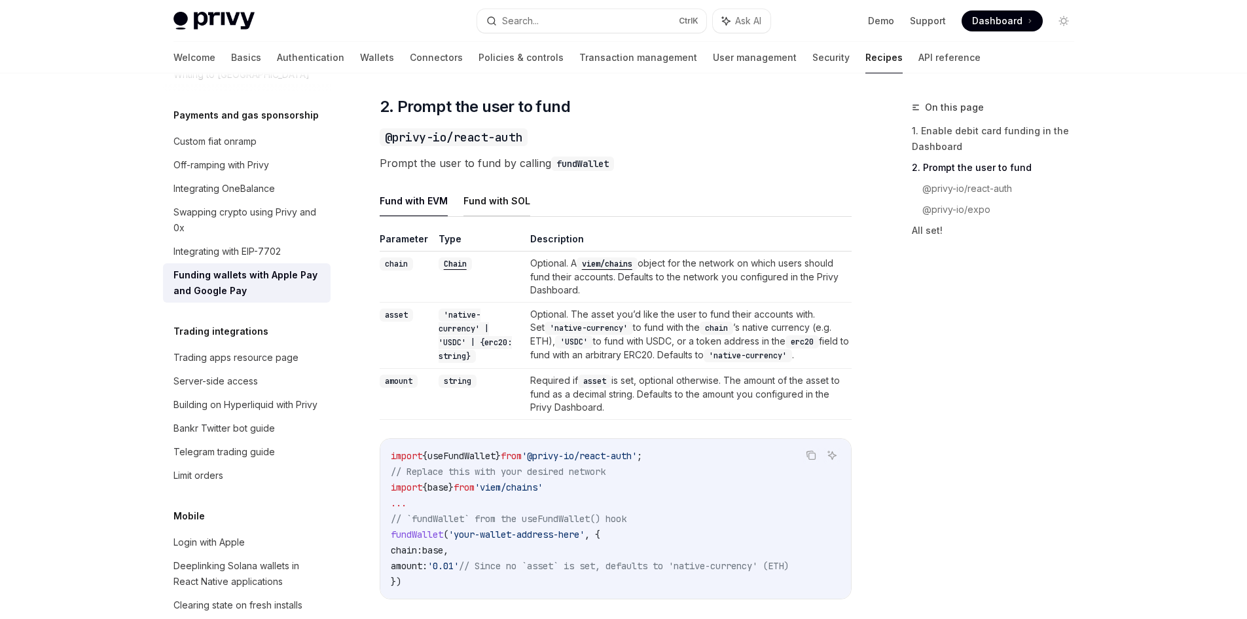
click at [471, 200] on button "Fund with SOL" at bounding box center [497, 200] width 67 height 31
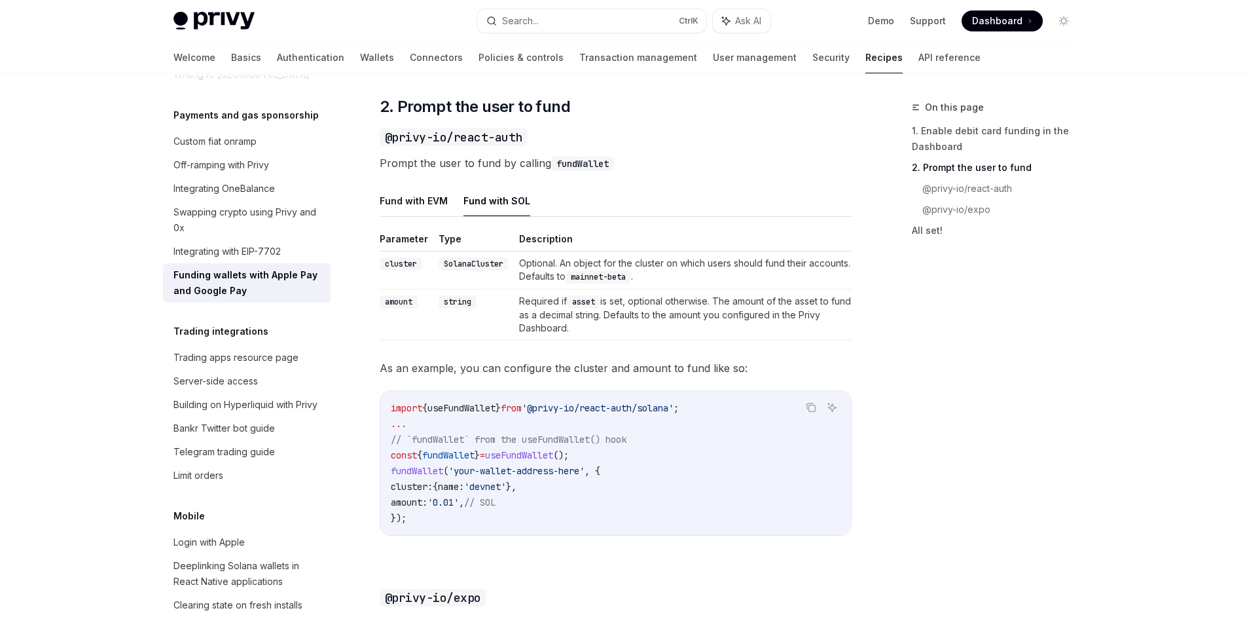
click at [451, 202] on ul "Fund with EVM Fund with SOL" at bounding box center [616, 200] width 472 height 31
click at [437, 206] on button "Fund with EVM" at bounding box center [414, 200] width 68 height 31
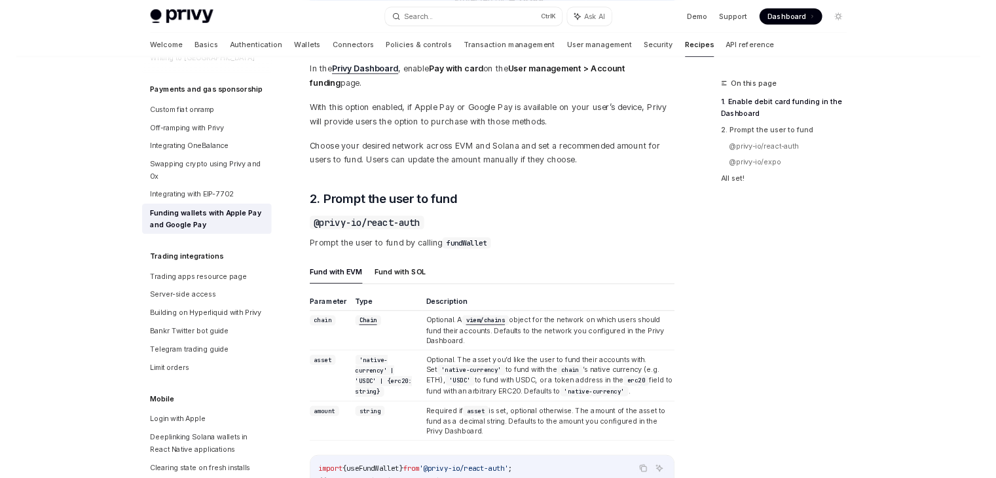
scroll to position [655, 0]
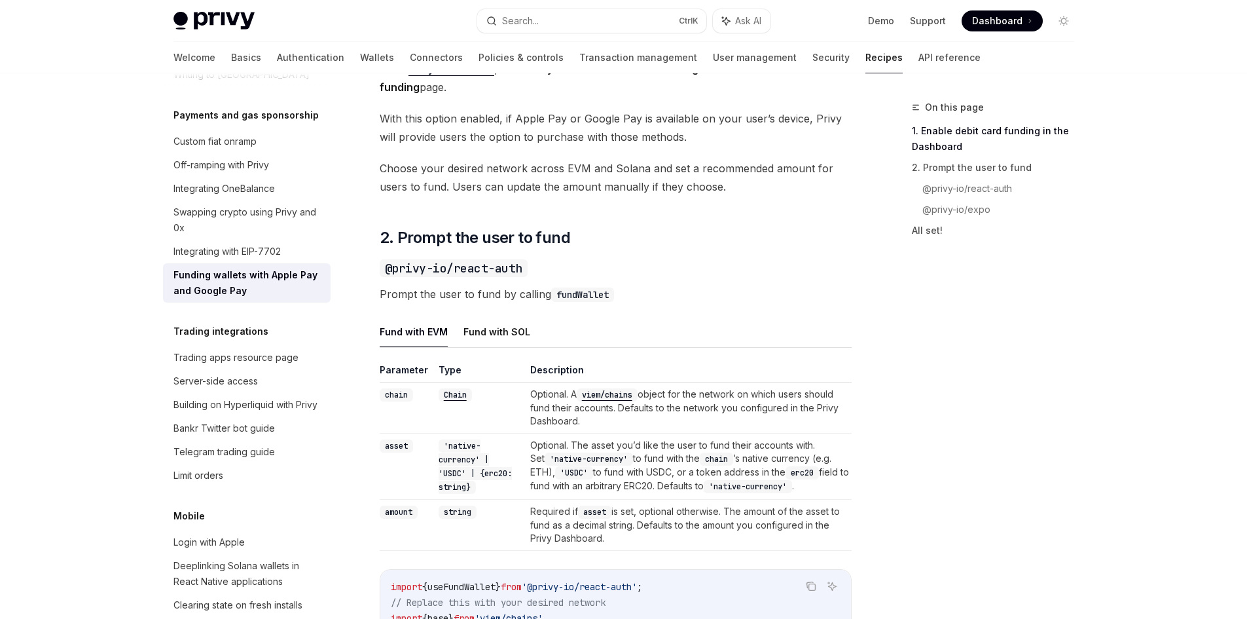
type textarea "*"
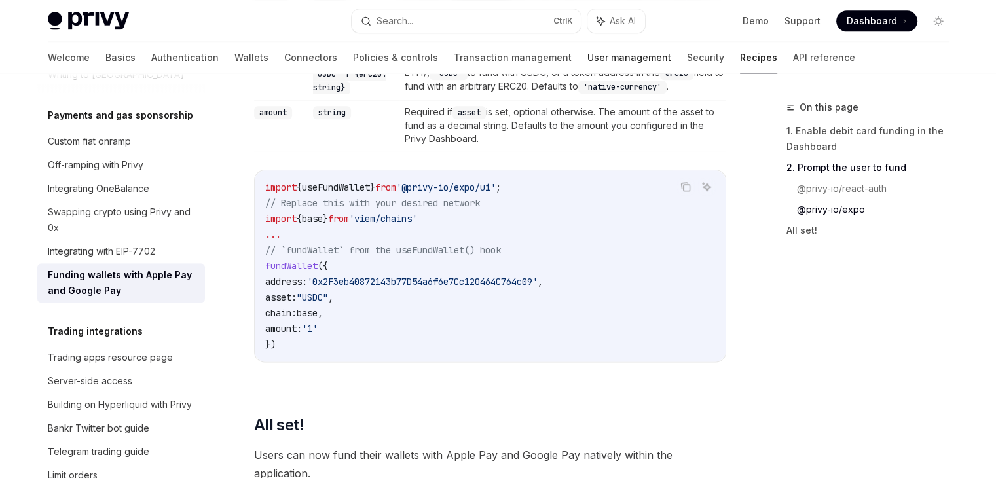
scroll to position [1506, 0]
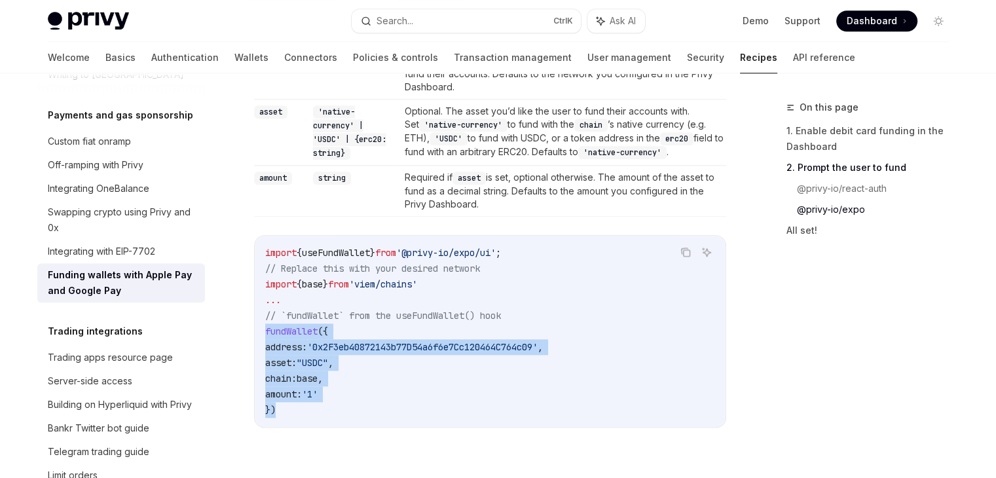
drag, startPoint x: 285, startPoint y: 414, endPoint x: 249, endPoint y: 341, distance: 81.7
copy code "fundWallet ({ address: '0x2F3eb40872143b77D54a6f6e7Cc120464C764c09' , asset: "U…"
drag, startPoint x: 453, startPoint y: 289, endPoint x: 346, endPoint y: 295, distance: 107.6
click at [346, 295] on code "import { useFundWallet } from '@privy-io/expo/ui' ; // Replace this with your d…" at bounding box center [490, 331] width 450 height 173
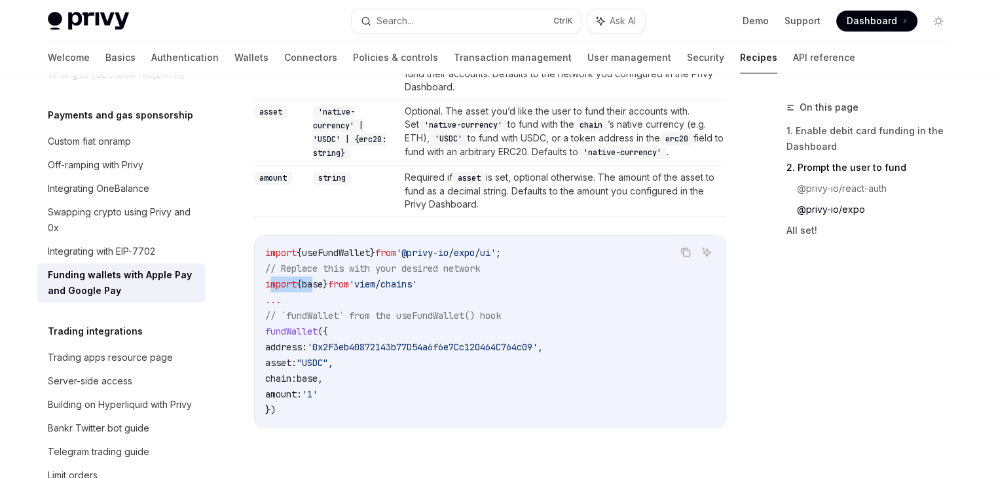
click at [270, 297] on code "import { useFundWallet } from '@privy-io/expo/ui' ; // Replace this with your d…" at bounding box center [490, 331] width 450 height 173
click at [445, 284] on code "import { useFundWallet } from '@privy-io/expo/ui' ; // Replace this with your d…" at bounding box center [490, 331] width 450 height 173
drag, startPoint x: 445, startPoint y: 284, endPoint x: 236, endPoint y: 289, distance: 209.6
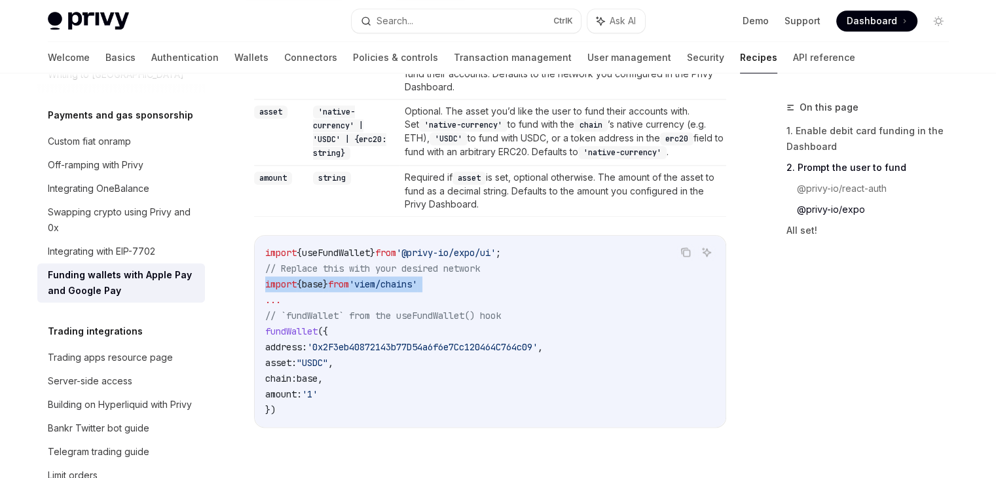
copy code "import { base } from 'viem/chains'"
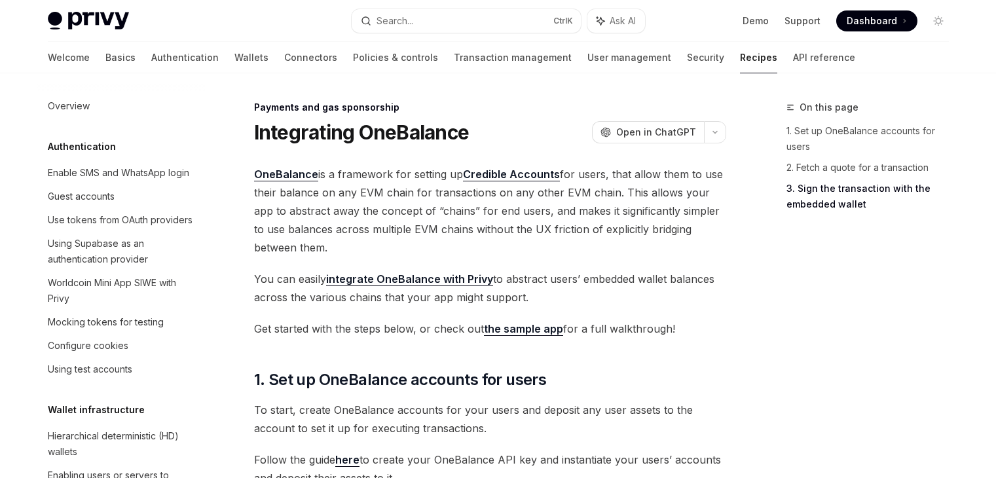
scroll to position [1113, 0]
